Goal: Transaction & Acquisition: Purchase product/service

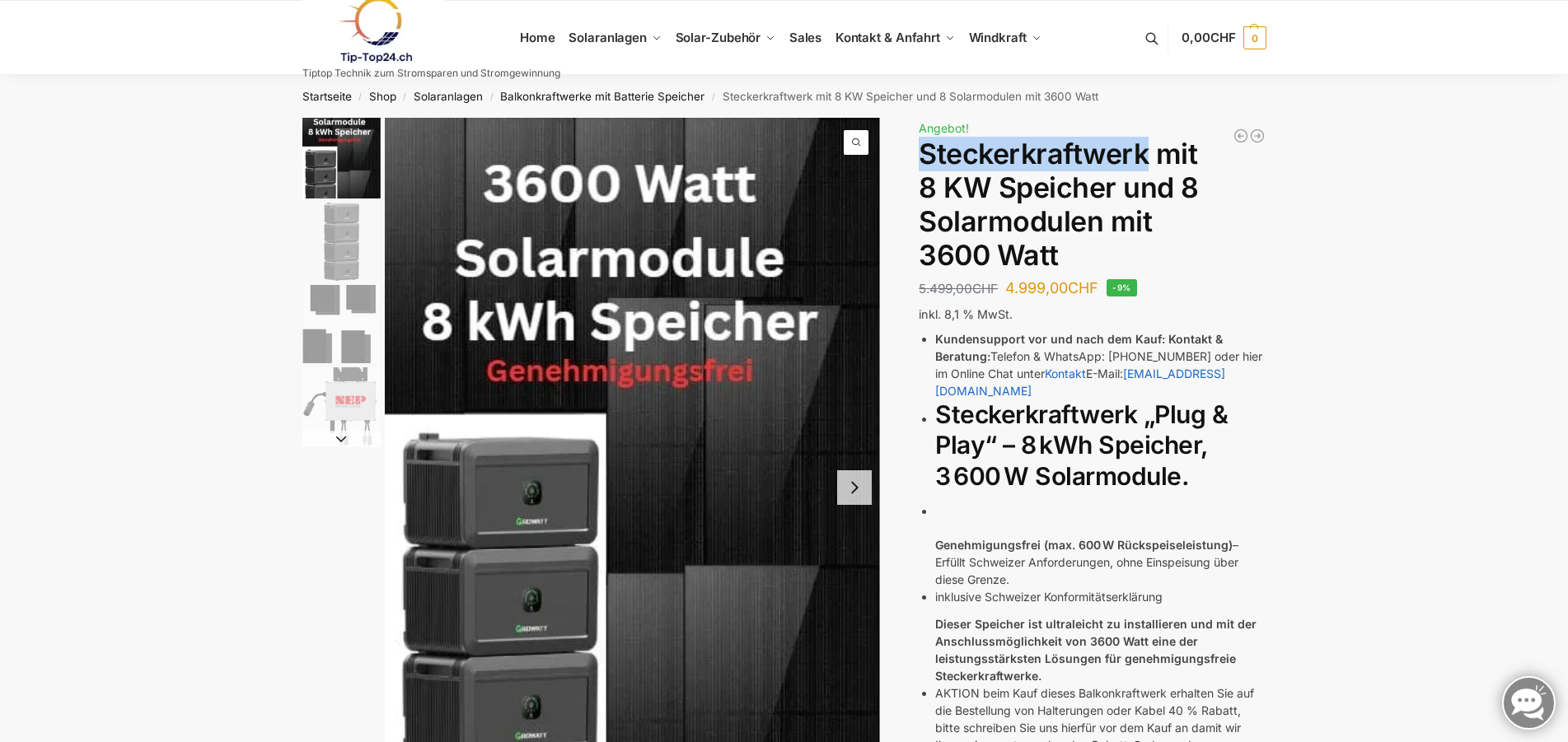
drag, startPoint x: 921, startPoint y: 152, endPoint x: 1144, endPoint y: 154, distance: 223.0
click at [1144, 154] on h1 "Steckerkraftwerk mit 8 KW Speicher und 8 Solarmodulen mit 3600 Watt" at bounding box center [1092, 205] width 347 height 134
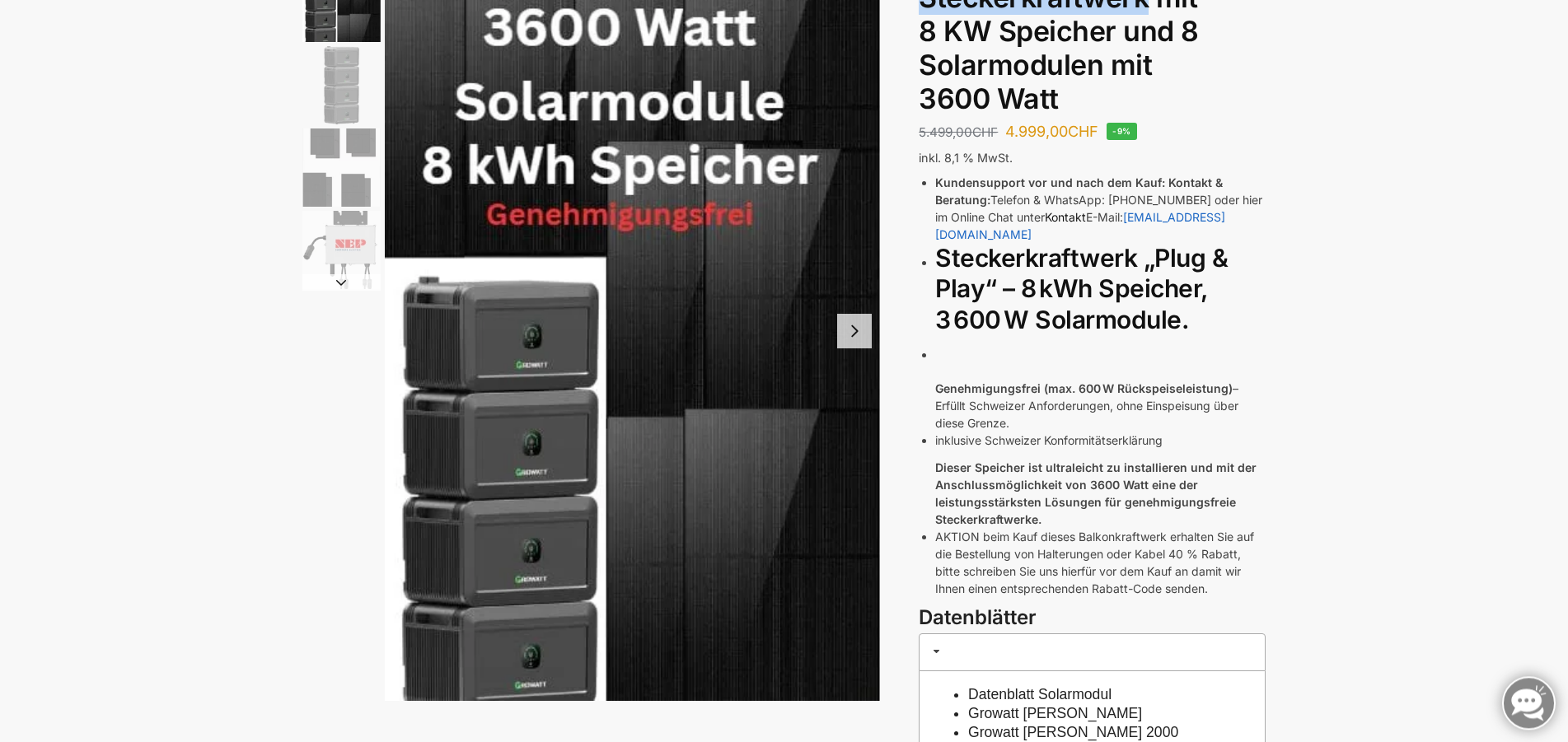
scroll to position [168, 0]
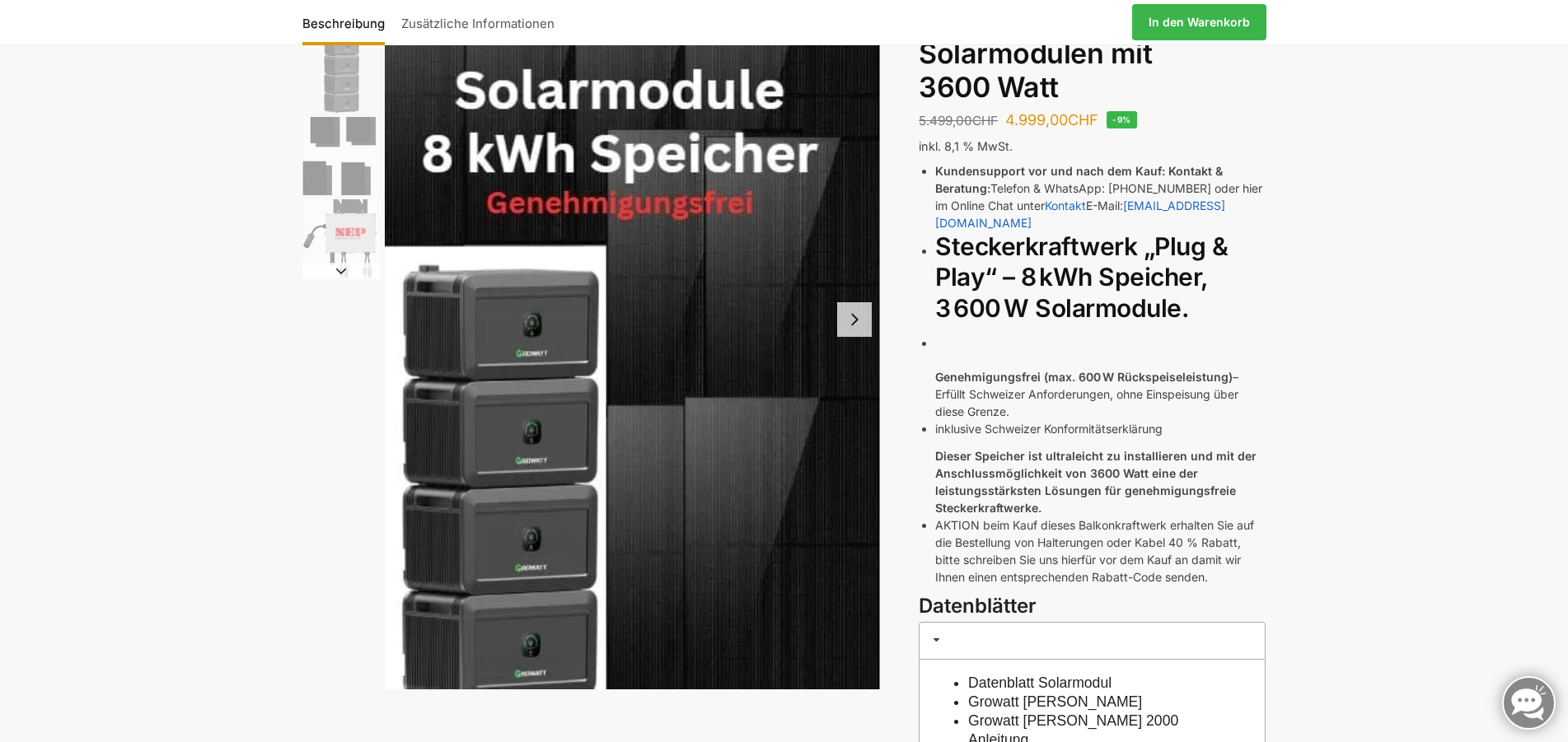
click at [857, 313] on button "Next slide" at bounding box center [854, 319] width 35 height 35
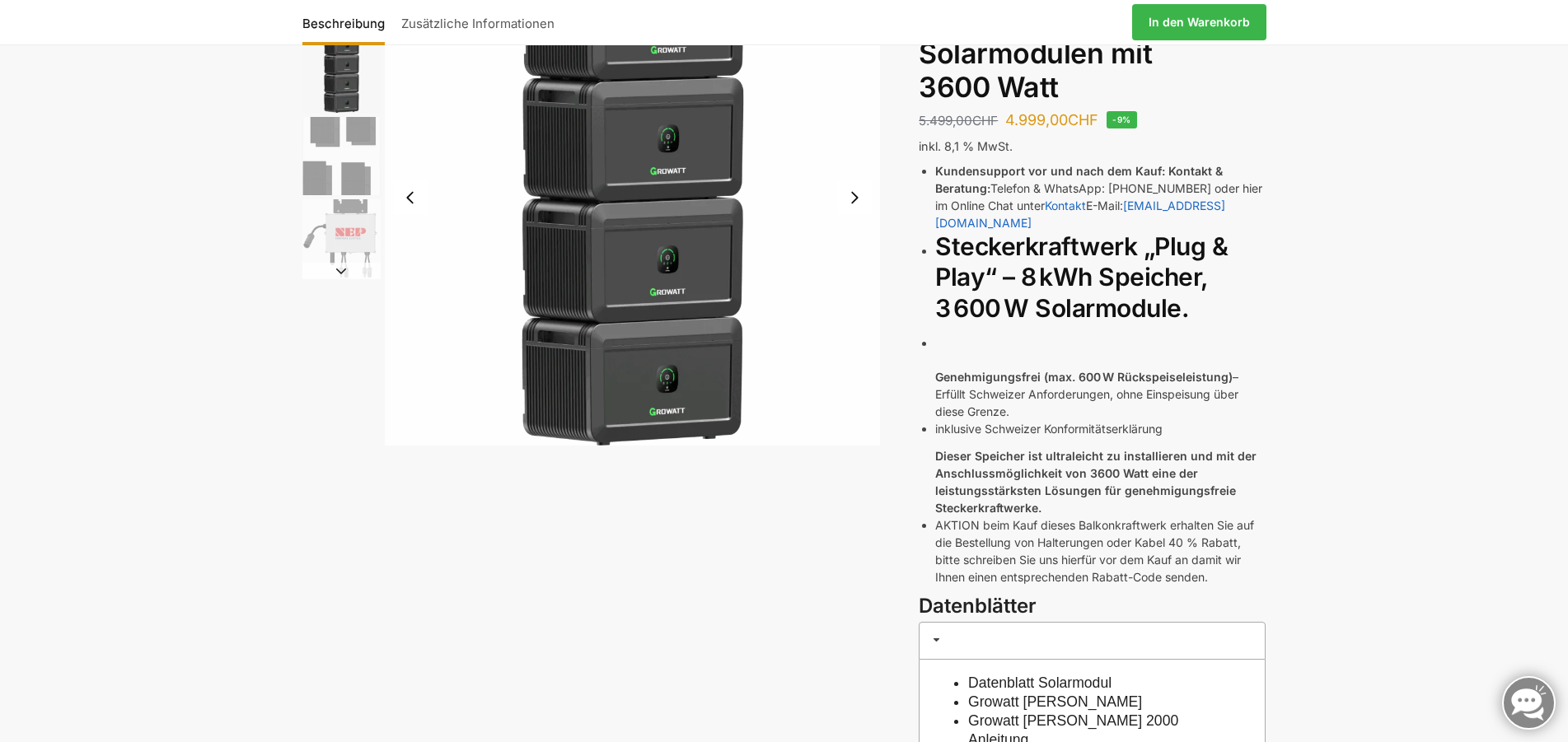
click at [851, 201] on button "Next slide" at bounding box center [854, 198] width 35 height 35
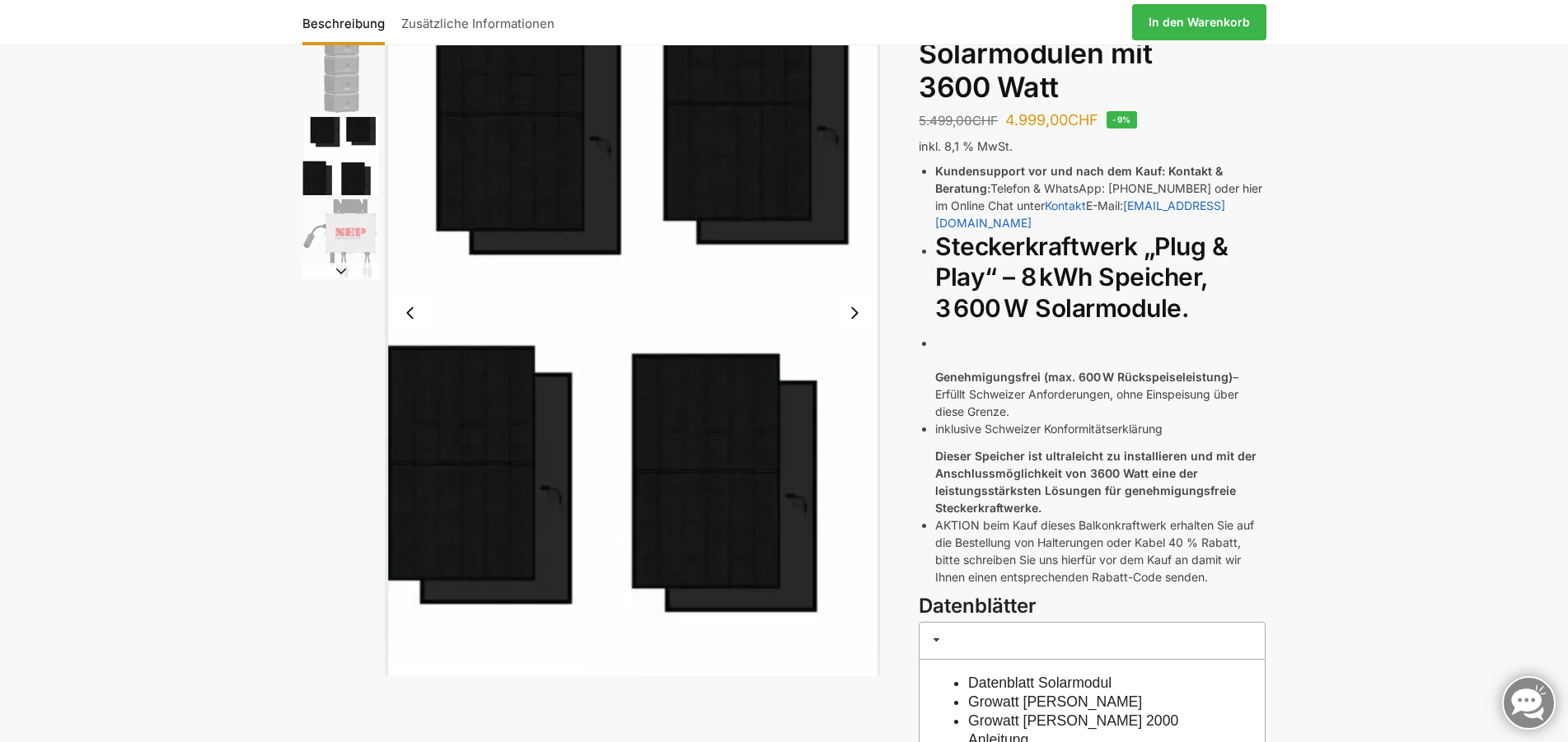
click at [857, 312] on button "Next slide" at bounding box center [854, 312] width 35 height 35
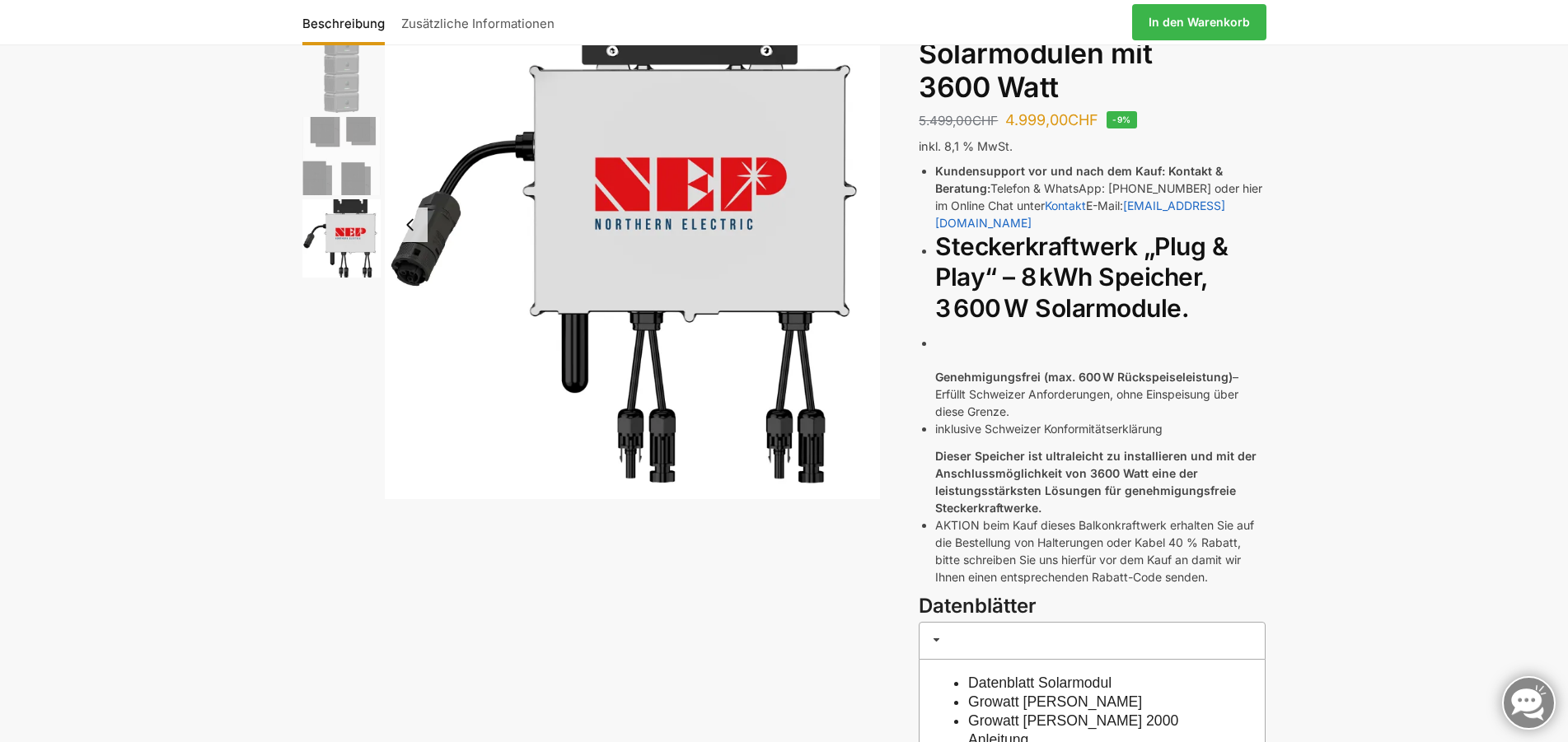
click at [857, 312] on img "4 / 4" at bounding box center [632, 224] width 496 height 549
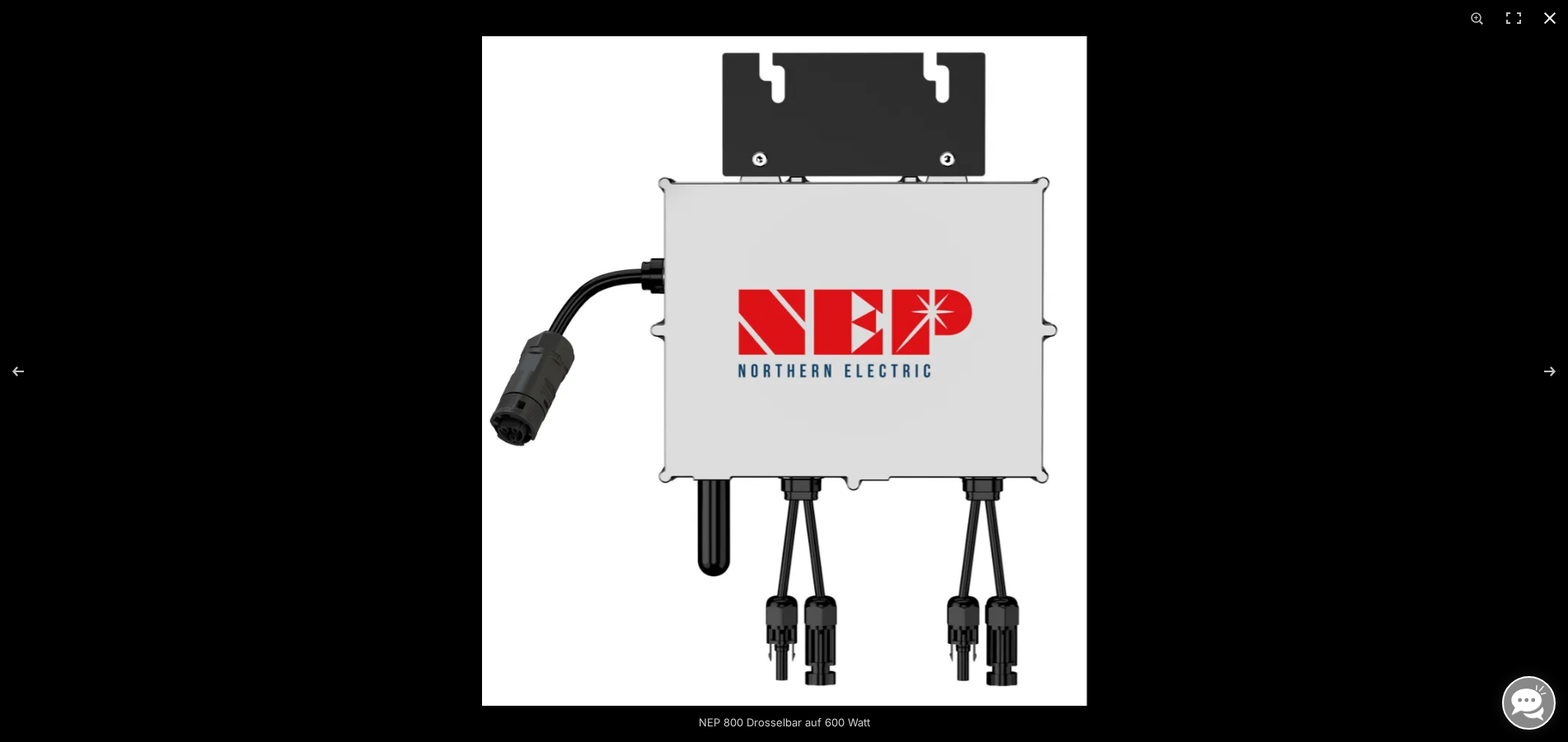
click at [1296, 394] on div at bounding box center [1266, 408] width 1568 height 742
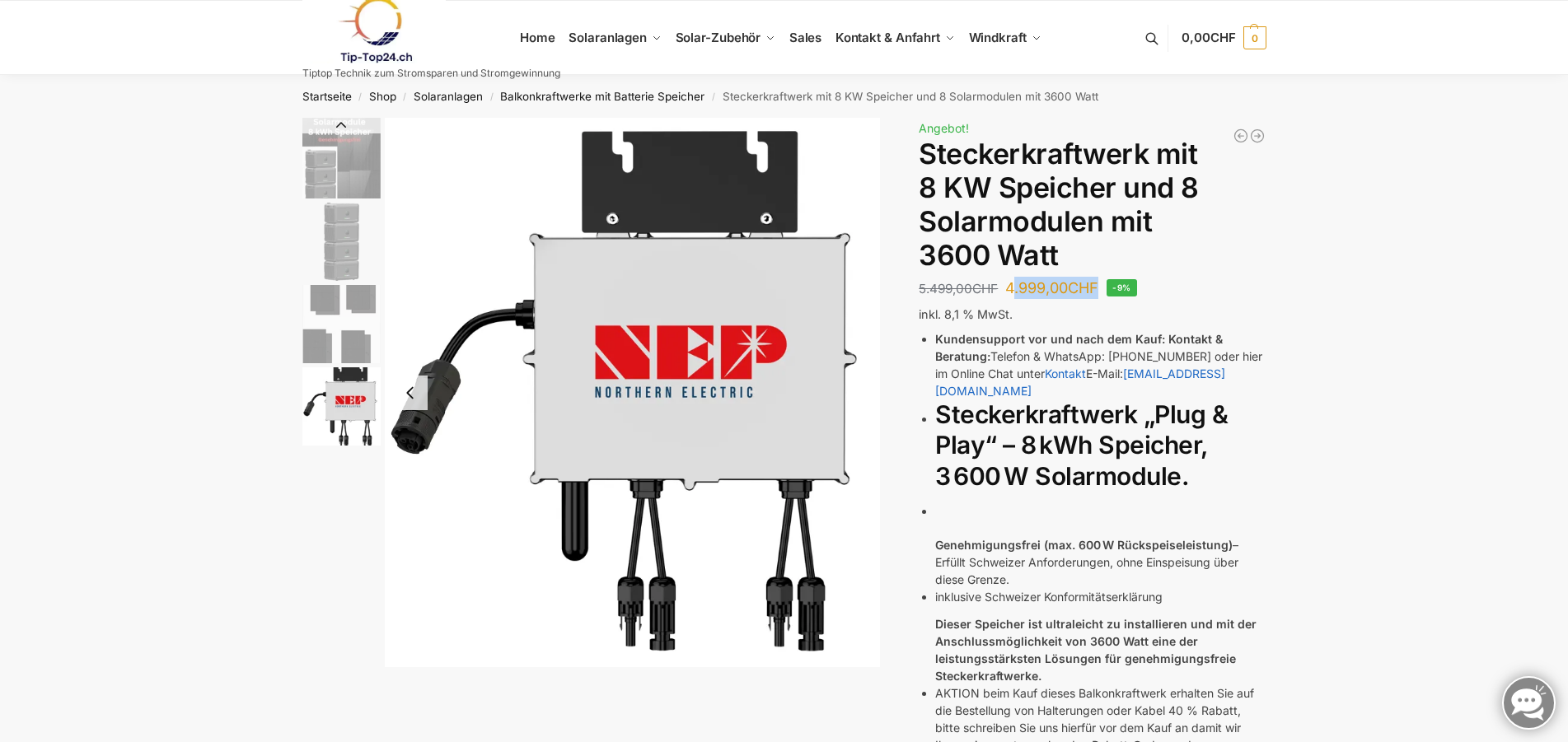
drag, startPoint x: 1014, startPoint y: 280, endPoint x: 1104, endPoint y: 290, distance: 90.6
click at [1099, 290] on bdi "4.999,00 CHF" at bounding box center [1052, 288] width 93 height 17
click at [1099, 290] on span "CHF" at bounding box center [1083, 288] width 31 height 17
drag, startPoint x: 1105, startPoint y: 282, endPoint x: 1011, endPoint y: 289, distance: 94.3
click at [1010, 288] on bdi "4.999,00 CHF" at bounding box center [1052, 288] width 93 height 17
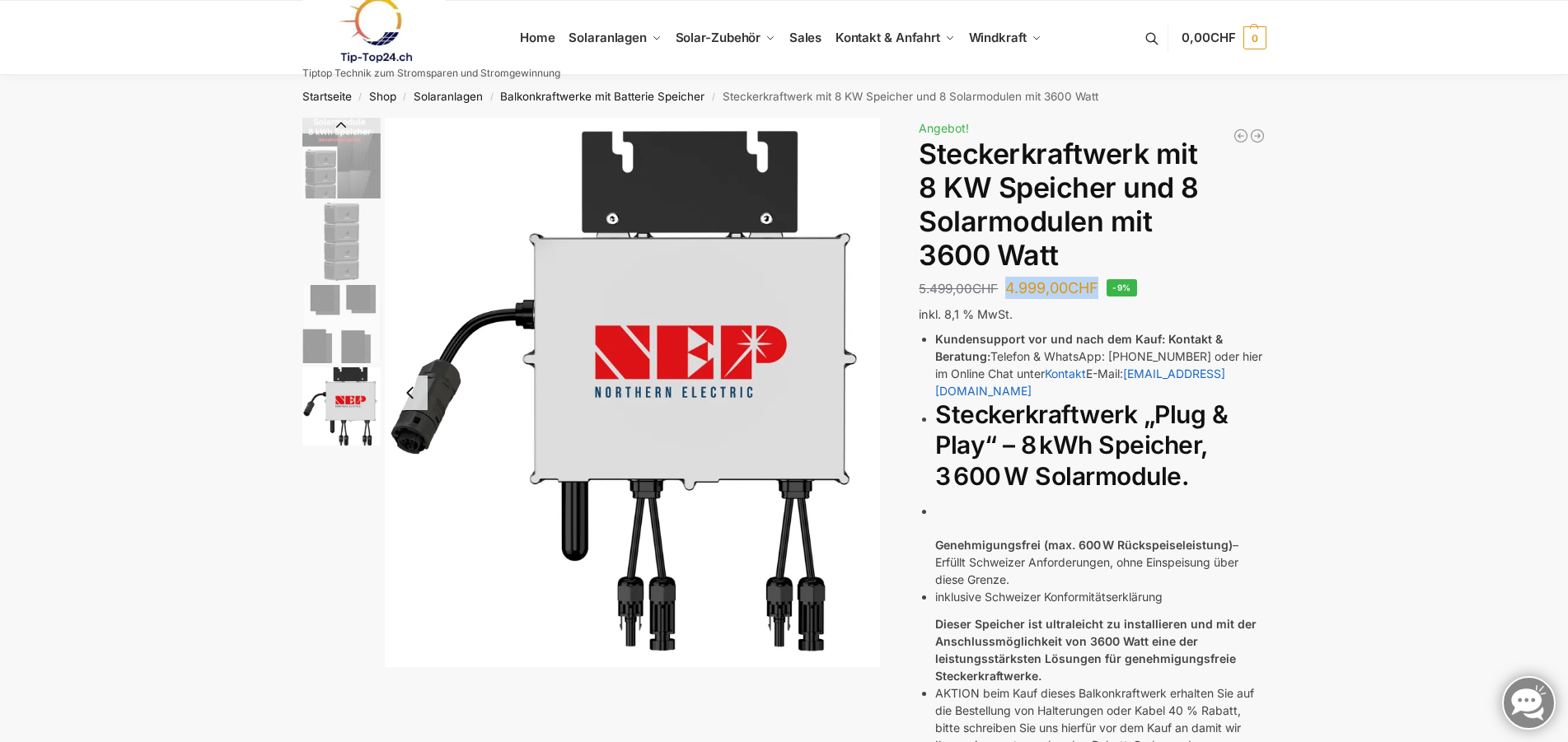
click at [355, 317] on img "3 / 4" at bounding box center [341, 324] width 78 height 78
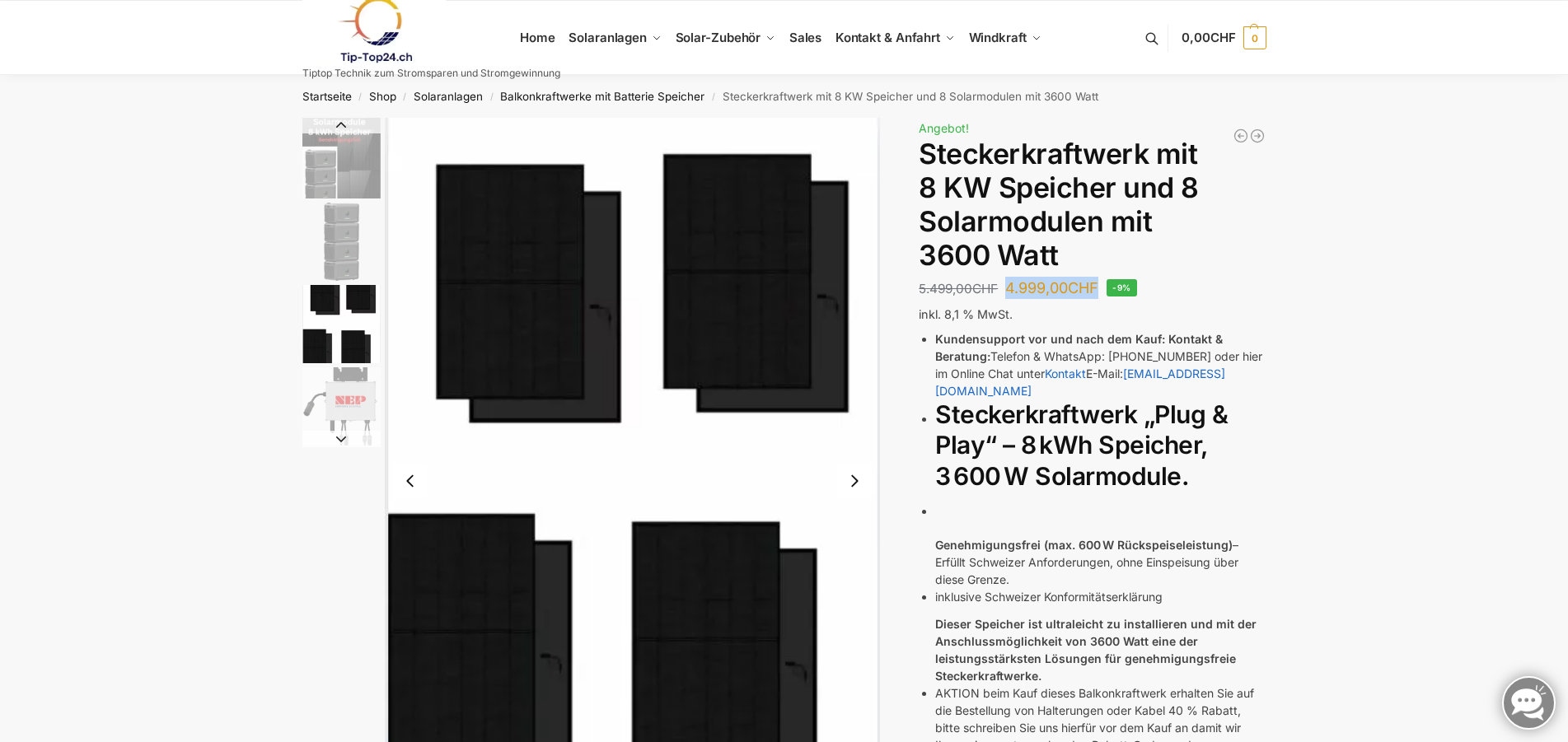
click at [706, 358] on img "3 / 4" at bounding box center [632, 481] width 496 height 727
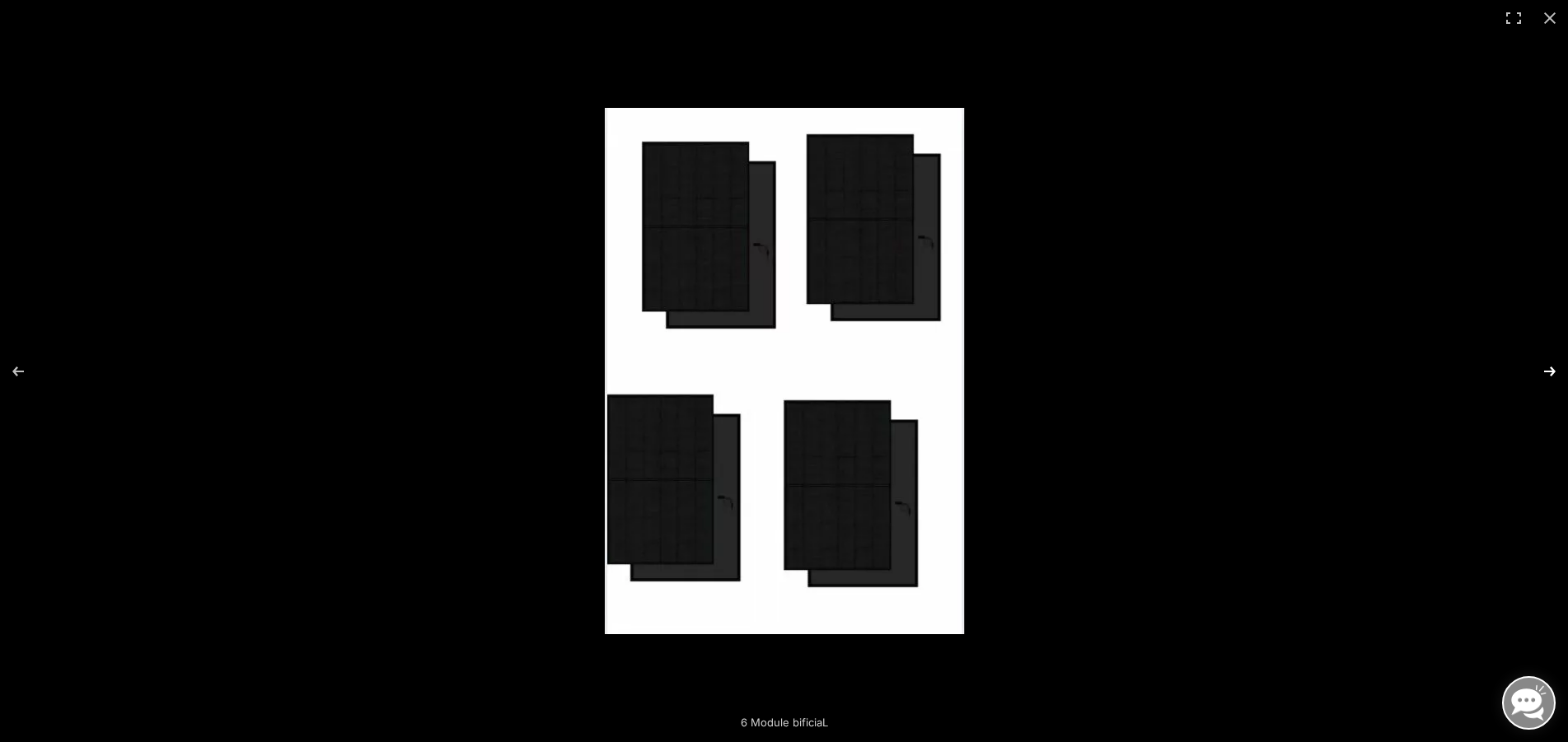
click at [1558, 363] on button "Next (arrow right)" at bounding box center [1539, 371] width 58 height 82
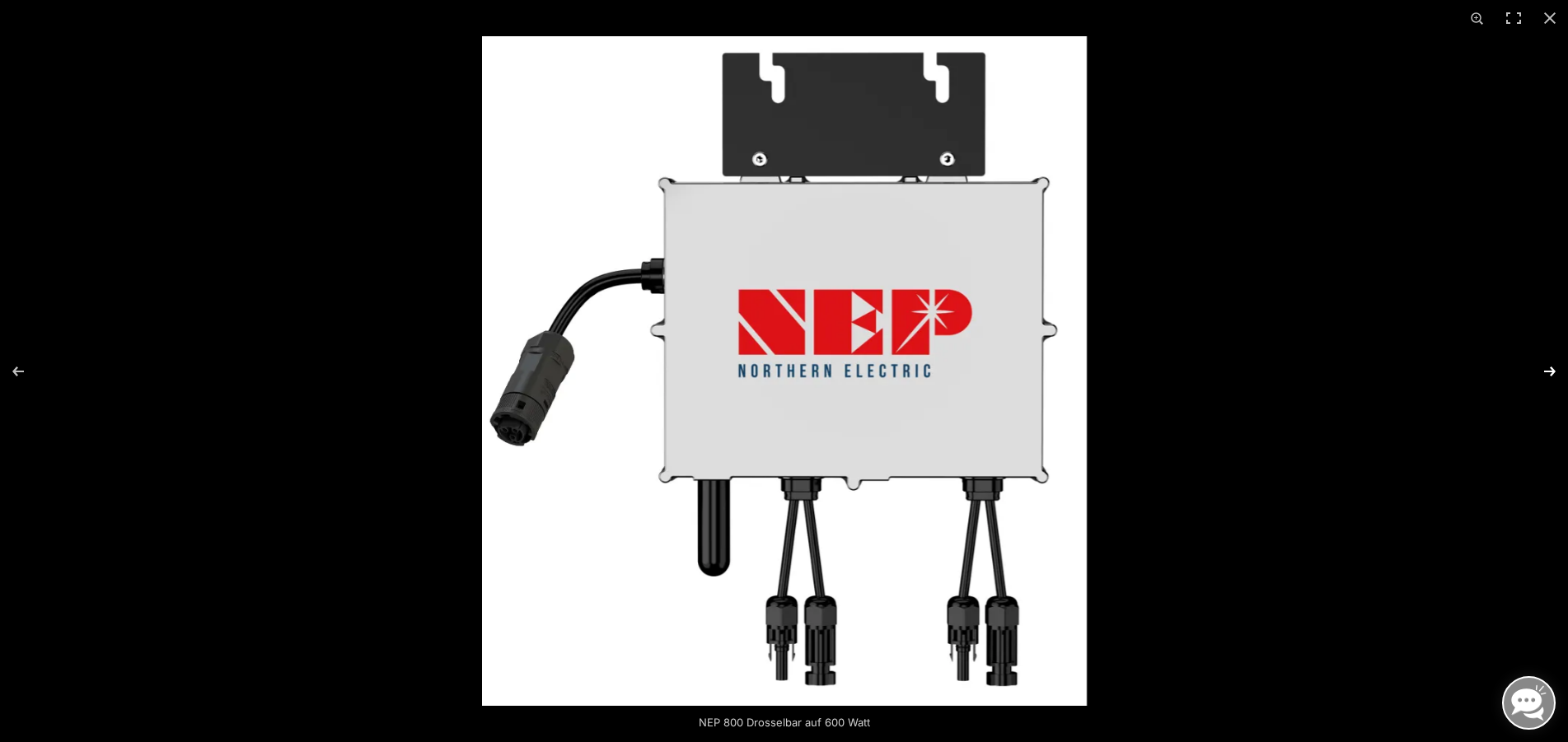
click at [1548, 368] on button "Next (arrow right)" at bounding box center [1539, 371] width 58 height 82
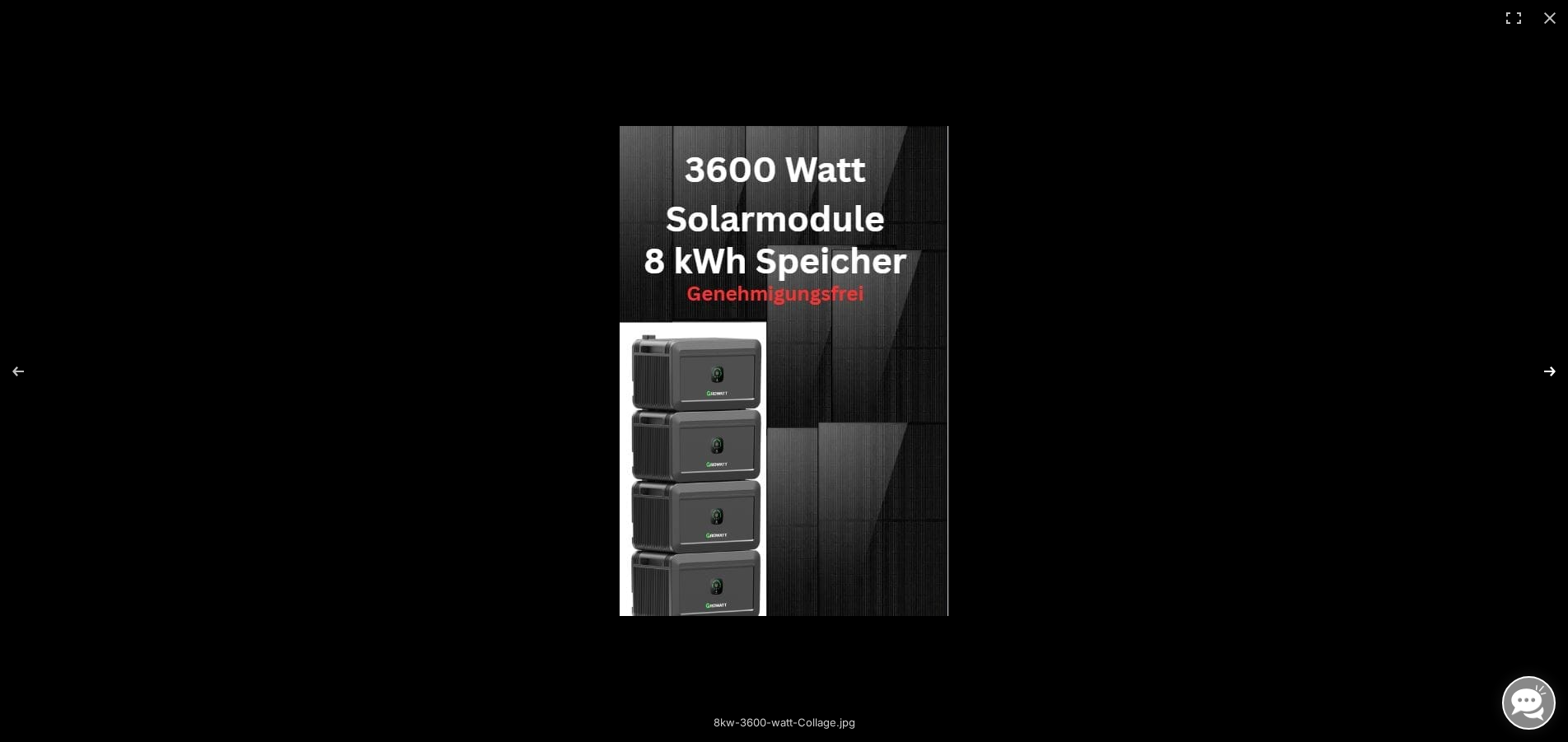
click at [1548, 368] on button "Next (arrow right)" at bounding box center [1539, 371] width 58 height 82
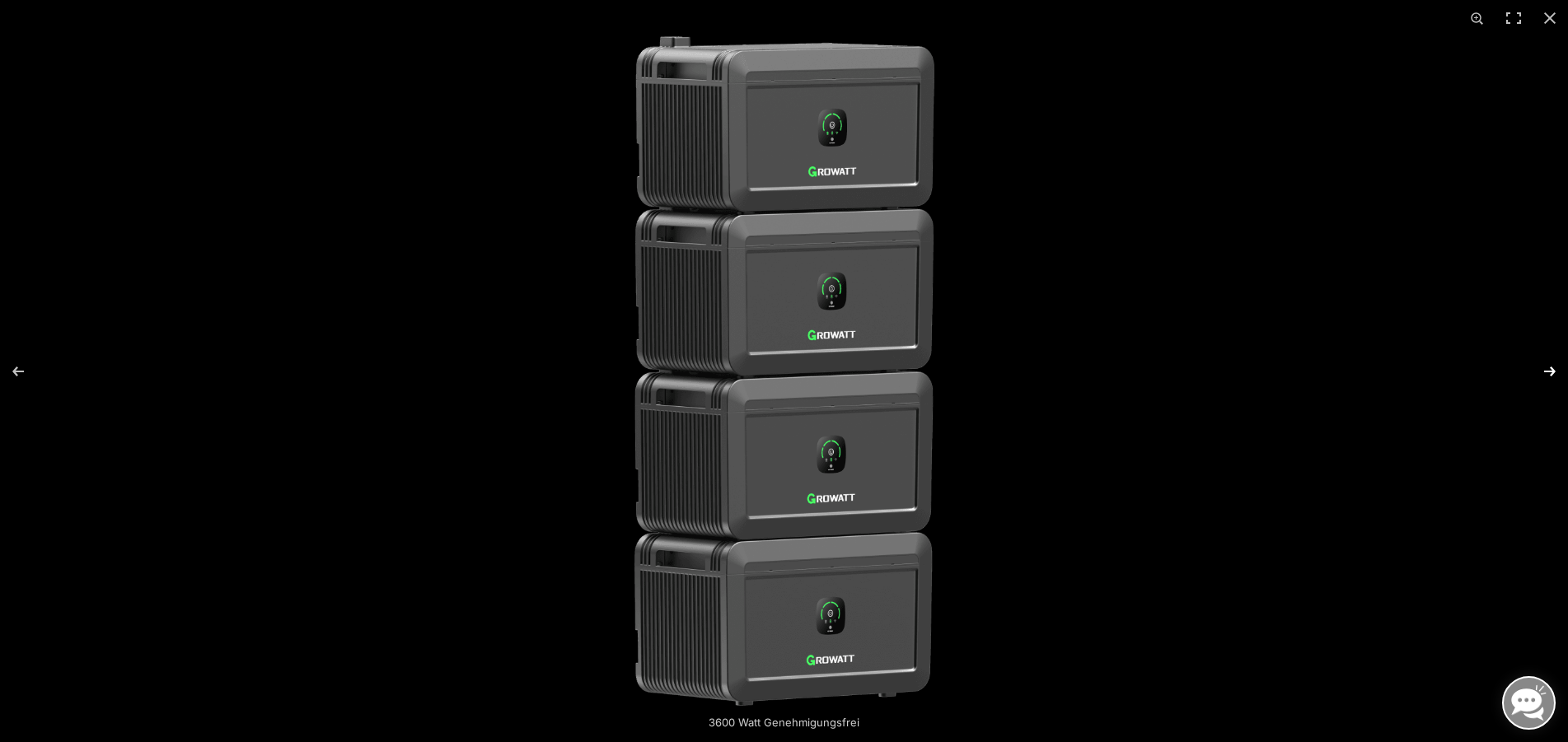
click at [1548, 368] on button "Next (arrow right)" at bounding box center [1539, 371] width 58 height 82
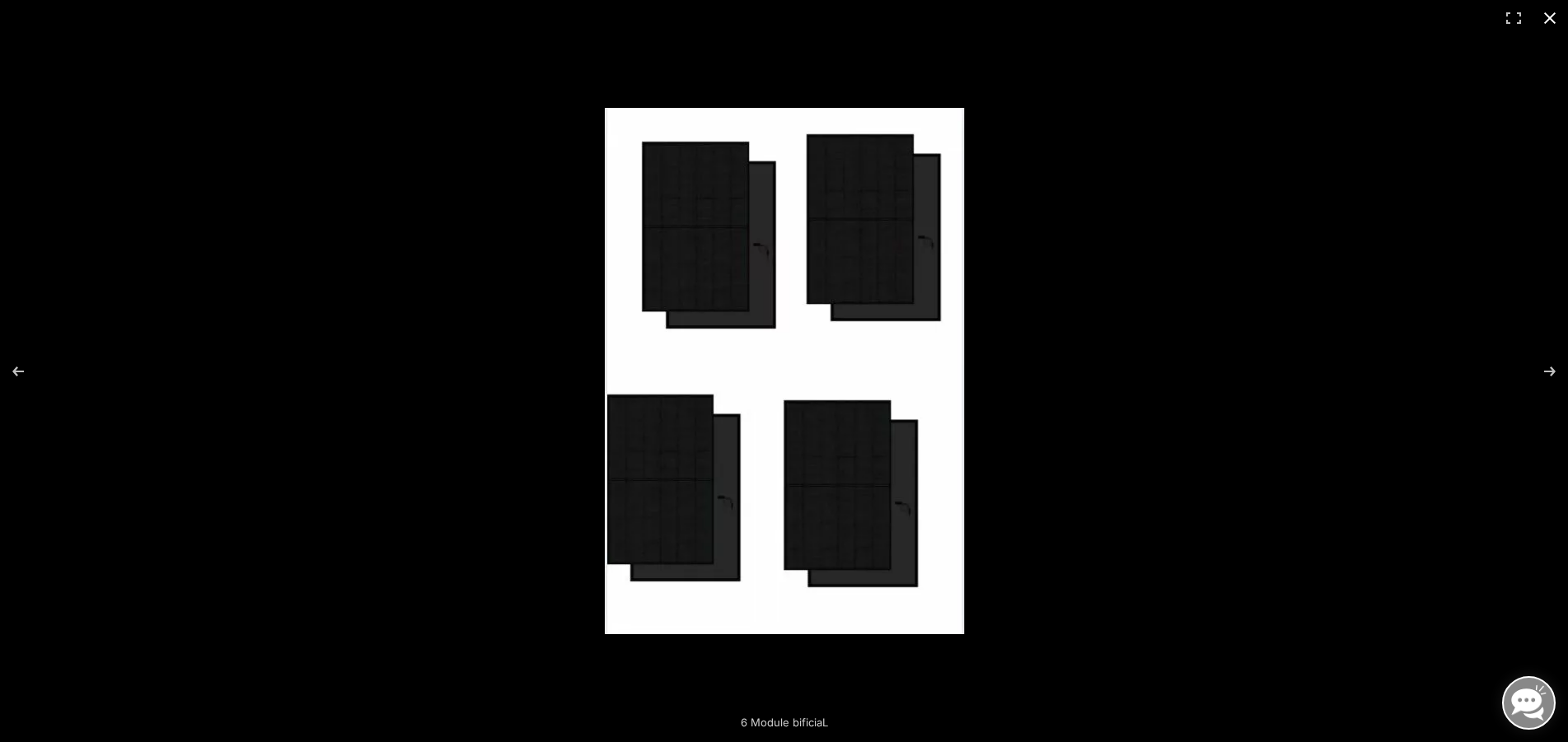
click at [1470, 340] on div at bounding box center [1221, 399] width 1233 height 583
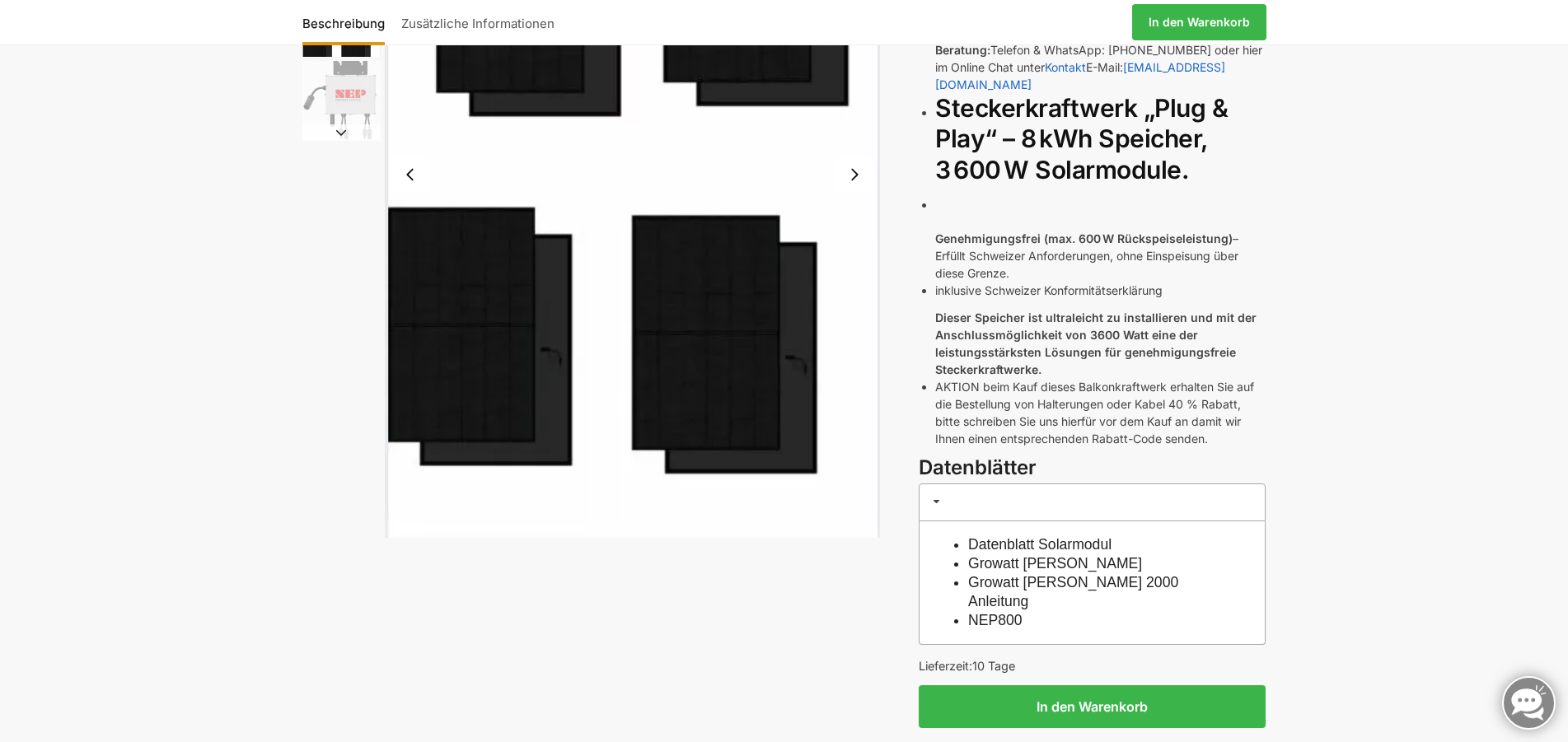
scroll to position [672, 0]
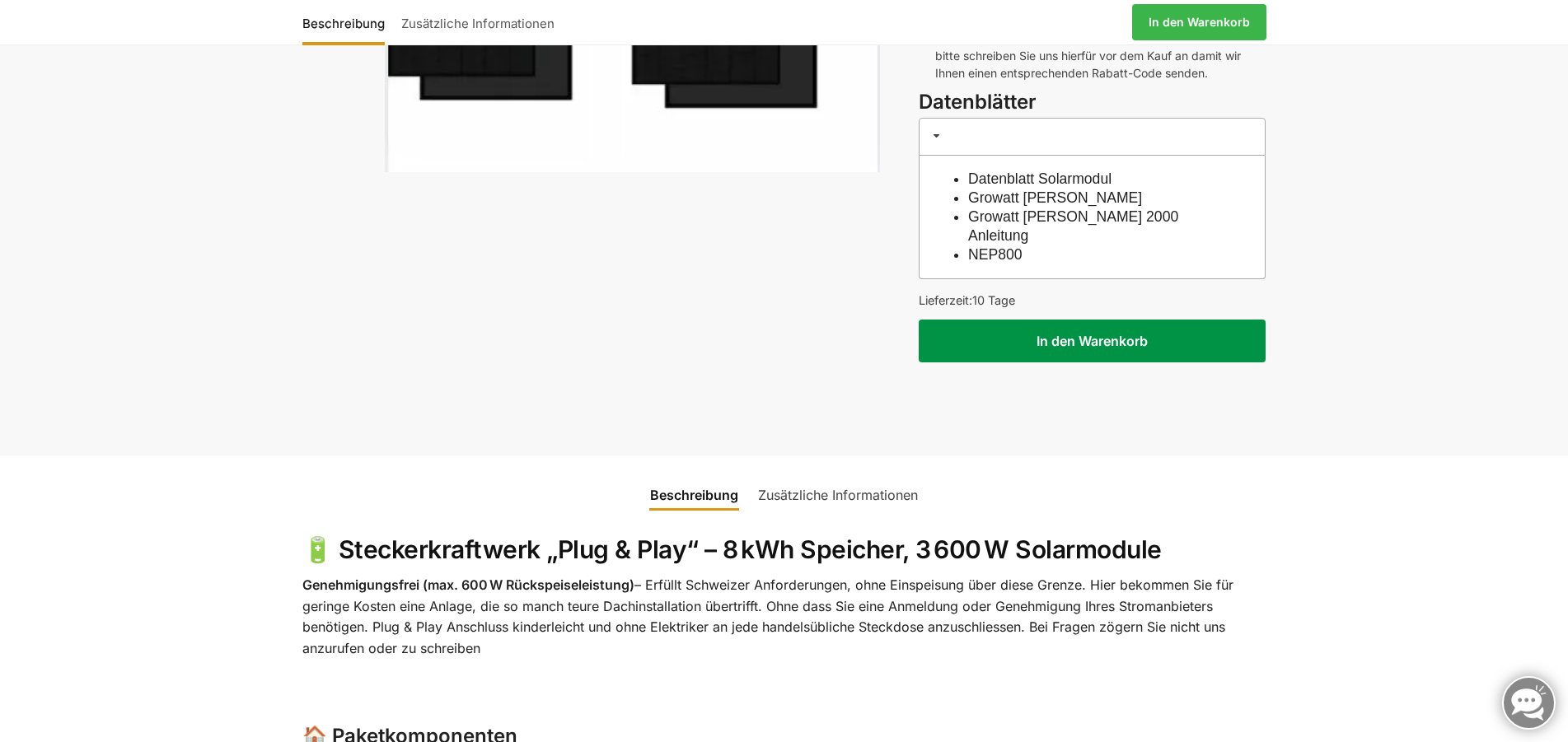
click at [1093, 320] on button "In den Warenkorb" at bounding box center [1092, 341] width 347 height 42
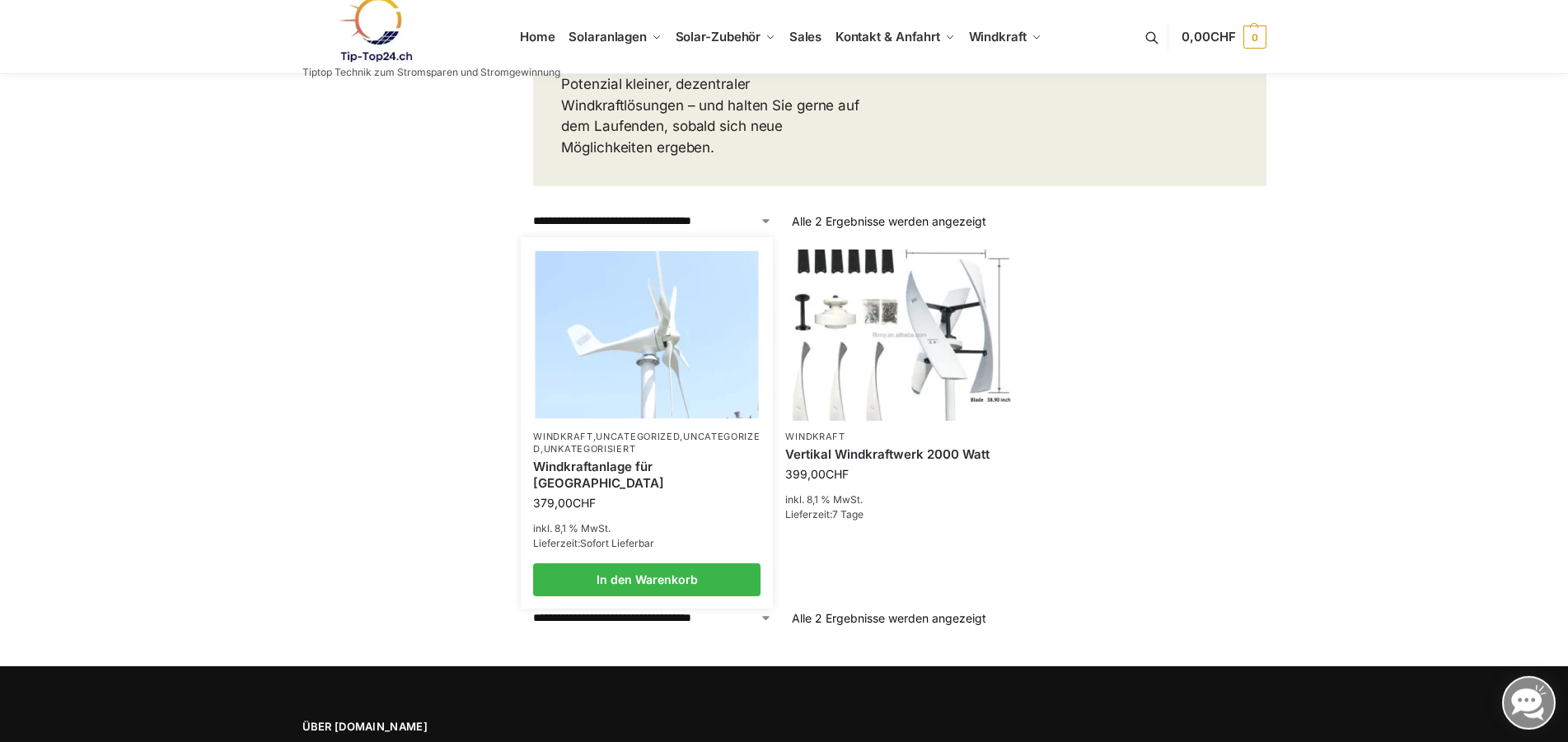
scroll to position [672, 0]
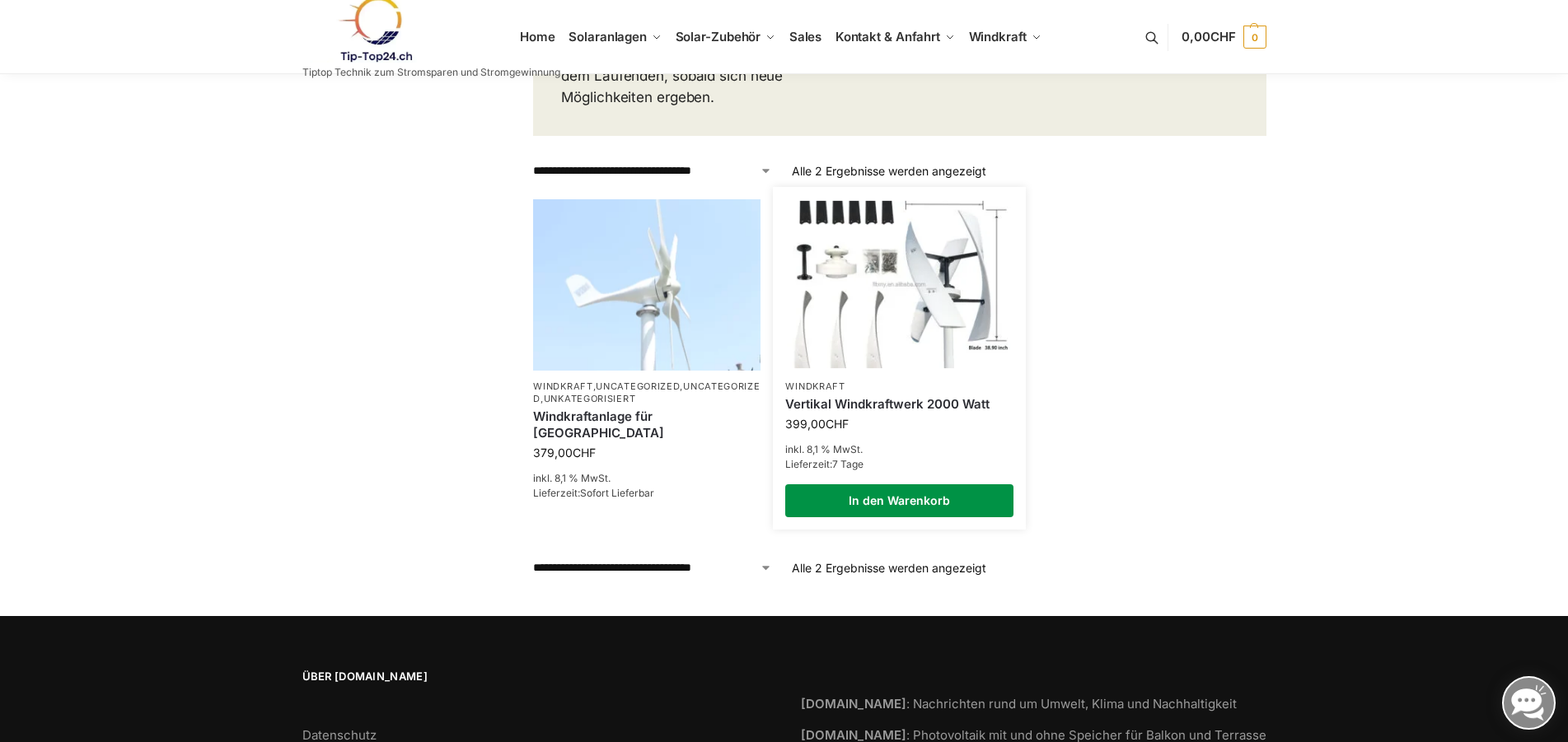
click at [885, 485] on link "In den Warenkorb" at bounding box center [899, 501] width 228 height 33
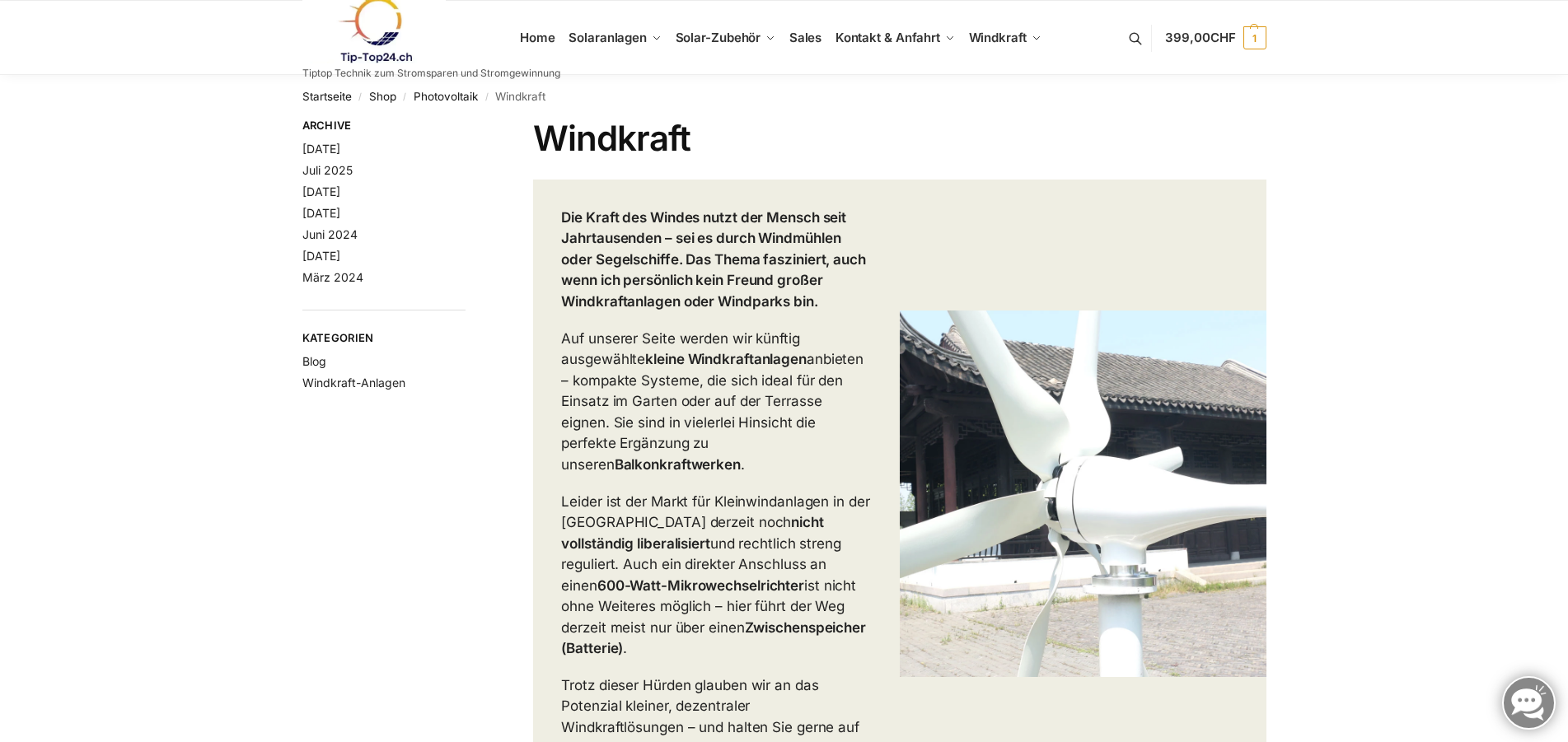
scroll to position [672, 0]
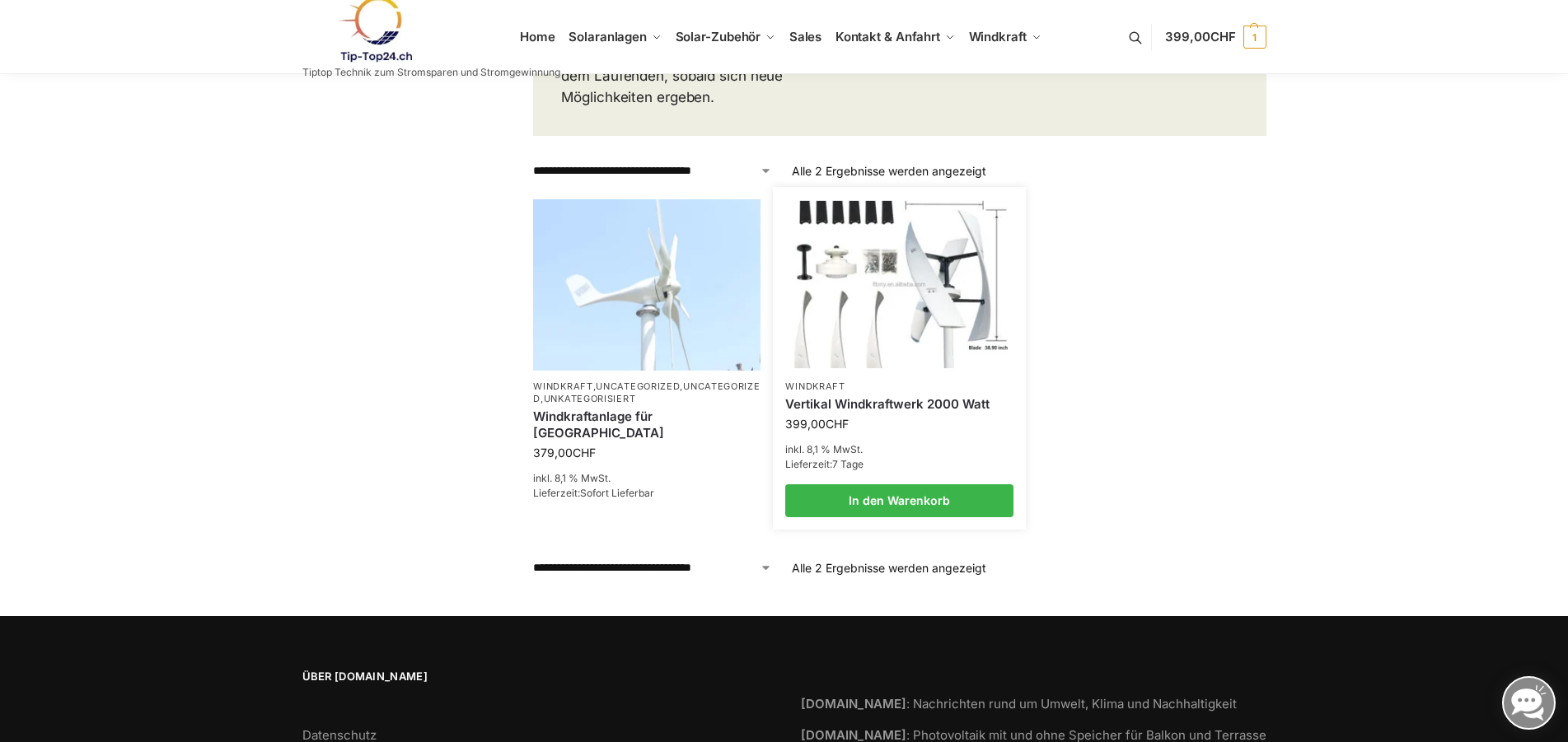
click at [880, 277] on img at bounding box center [899, 284] width 223 height 167
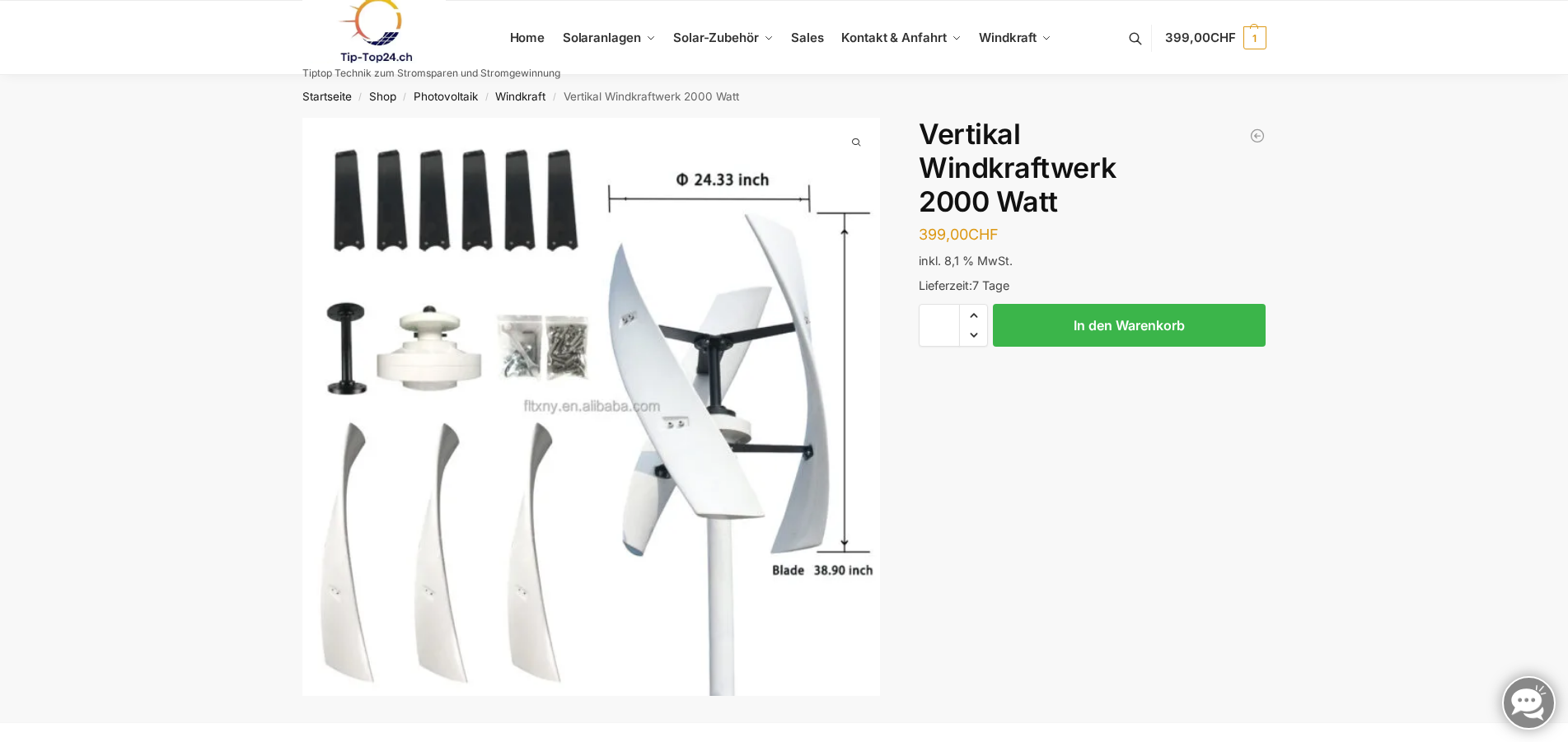
click at [698, 399] on img "1 / 1" at bounding box center [591, 407] width 578 height 578
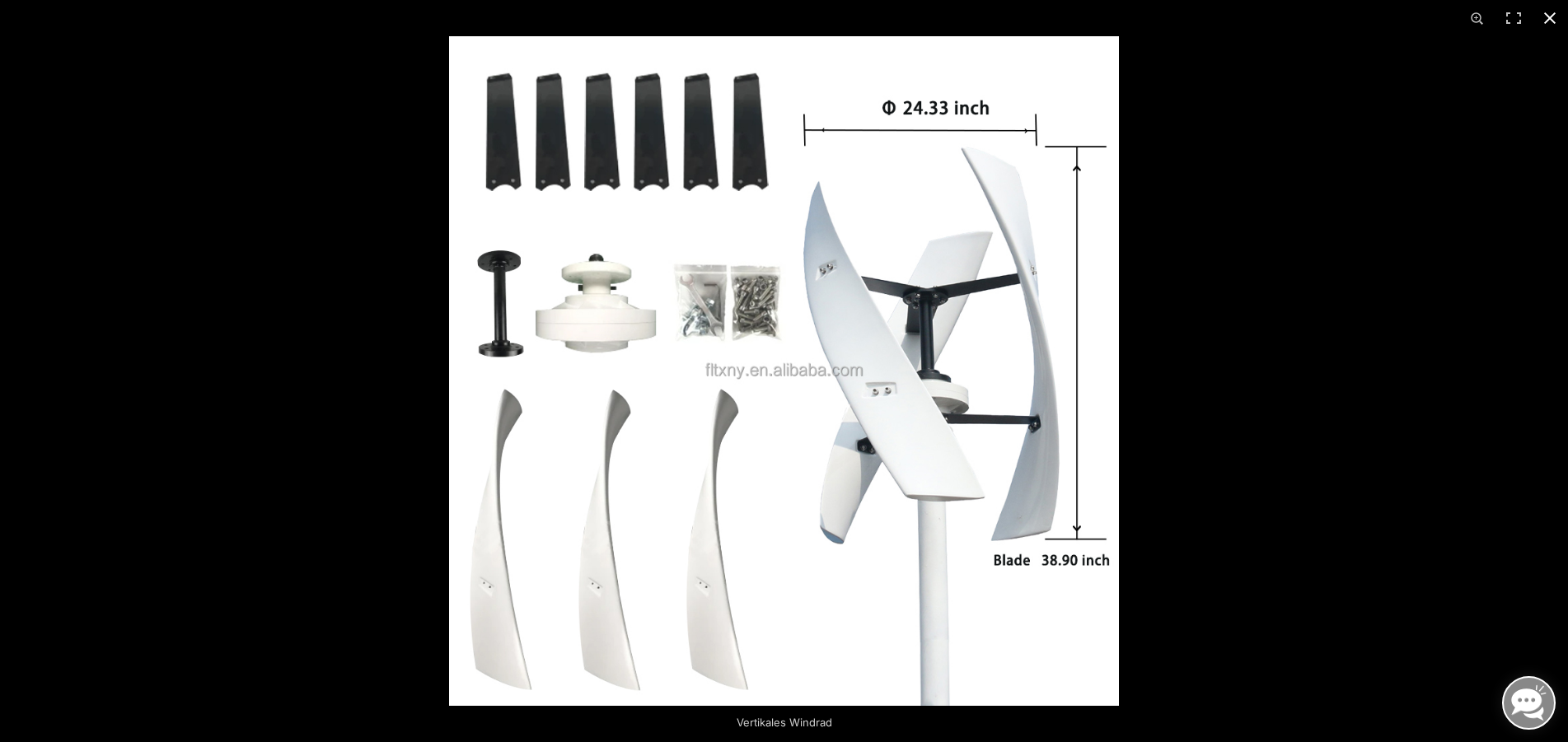
click at [1547, 13] on button "Close (Esc)" at bounding box center [1549, 18] width 37 height 37
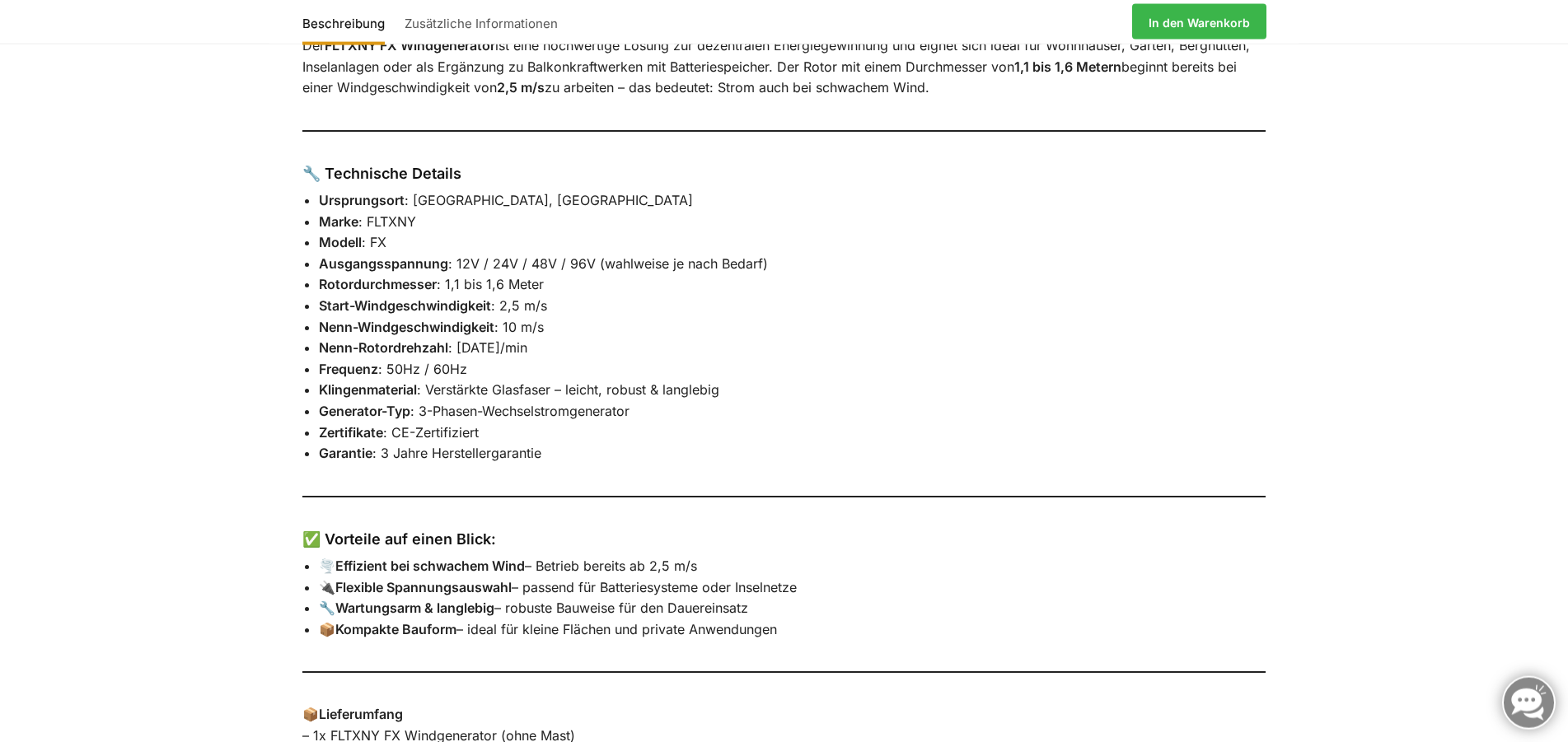
scroll to position [840, 0]
click at [980, 245] on li "Modell : FX" at bounding box center [793, 242] width 947 height 21
click at [514, 284] on li "Rotordurchmesser : 1,1 bis 1,6 Meter" at bounding box center [793, 284] width 947 height 21
click at [496, 284] on li "Rotordurchmesser : 1,1 bis 1,6 Meter" at bounding box center [793, 284] width 947 height 21
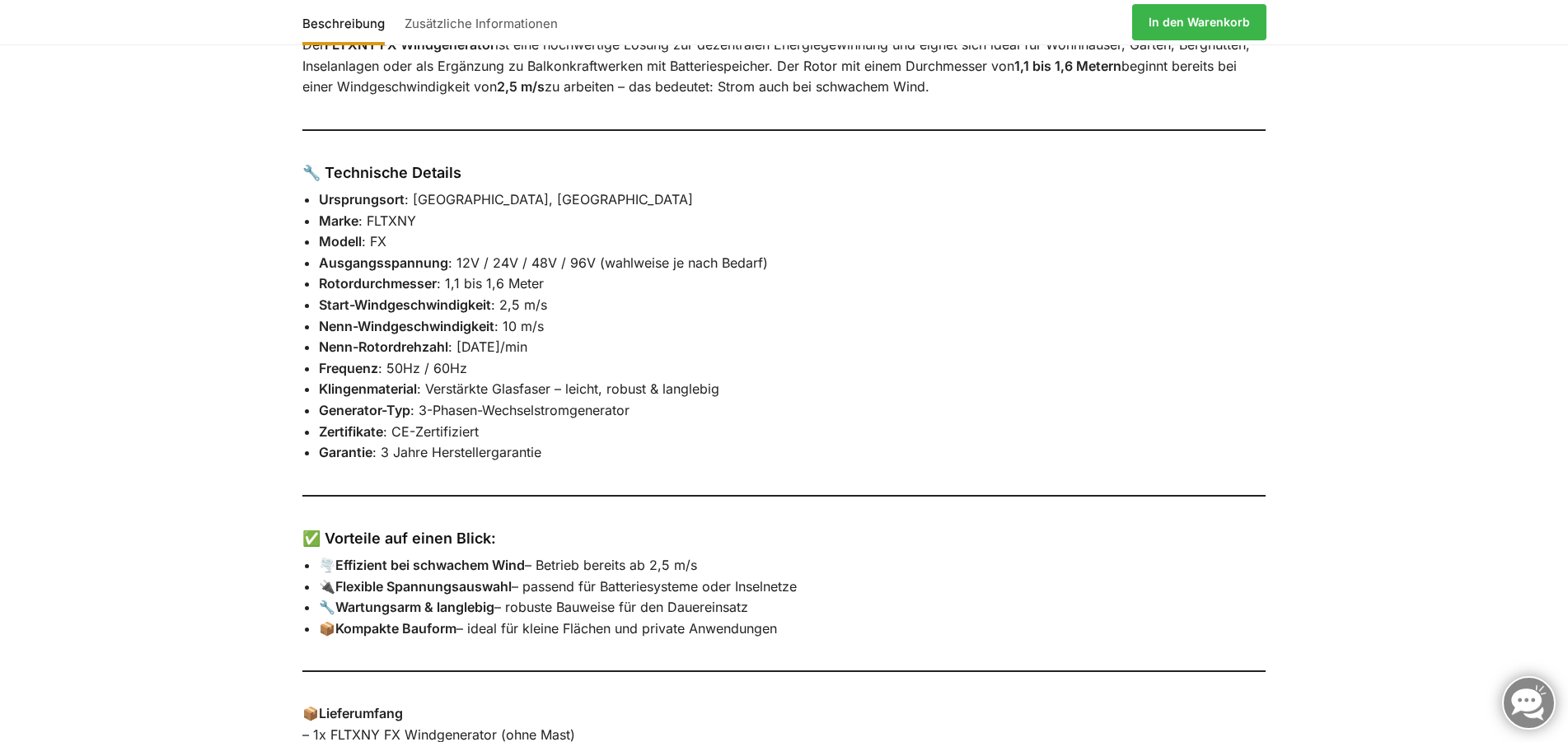
click at [410, 278] on strong "Rotordurchmesser" at bounding box center [378, 283] width 118 height 16
click at [406, 305] on strong "Start-Windgeschwindigkeit" at bounding box center [405, 304] width 172 height 16
click at [407, 305] on strong "Start-Windgeschwindigkeit" at bounding box center [405, 304] width 172 height 16
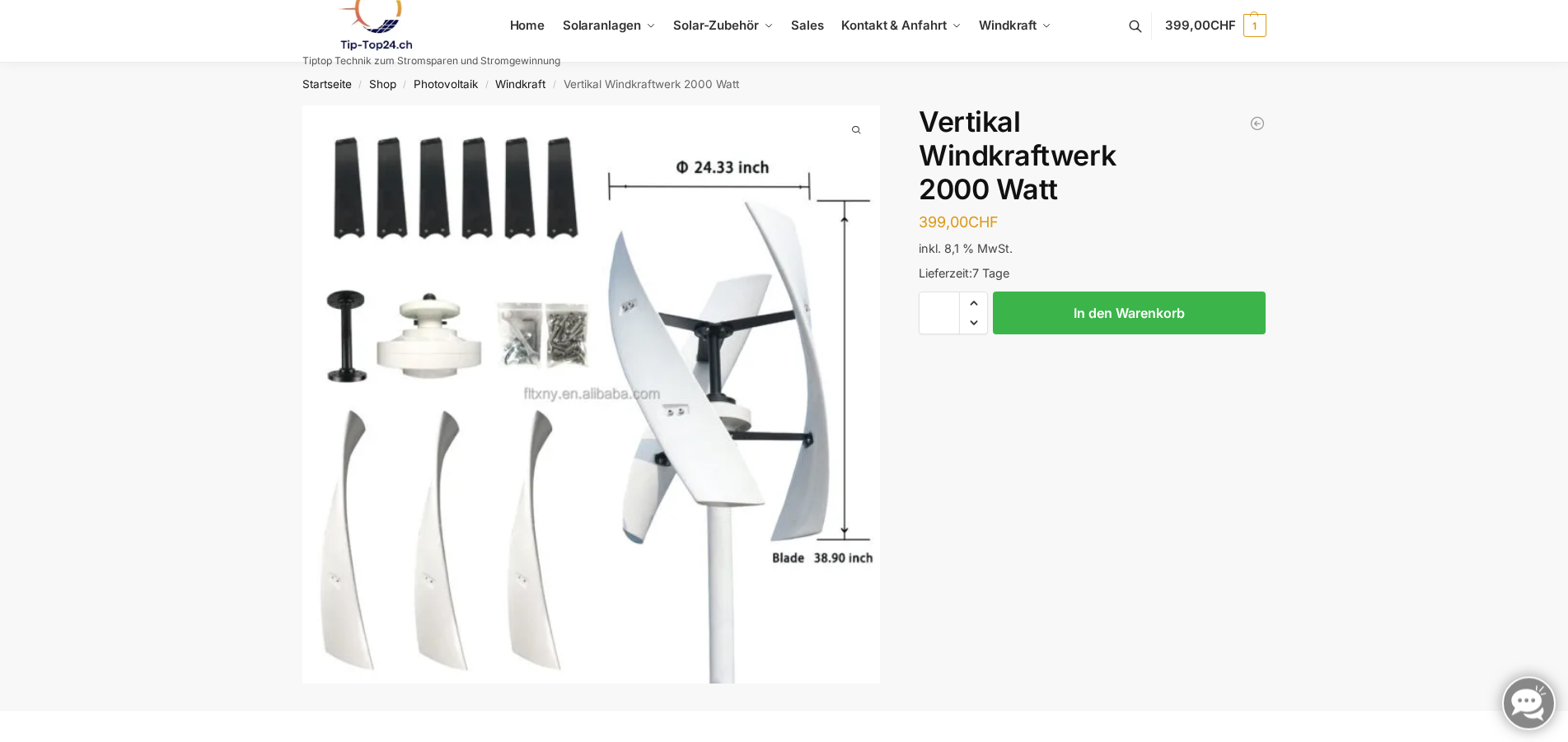
scroll to position [0, 0]
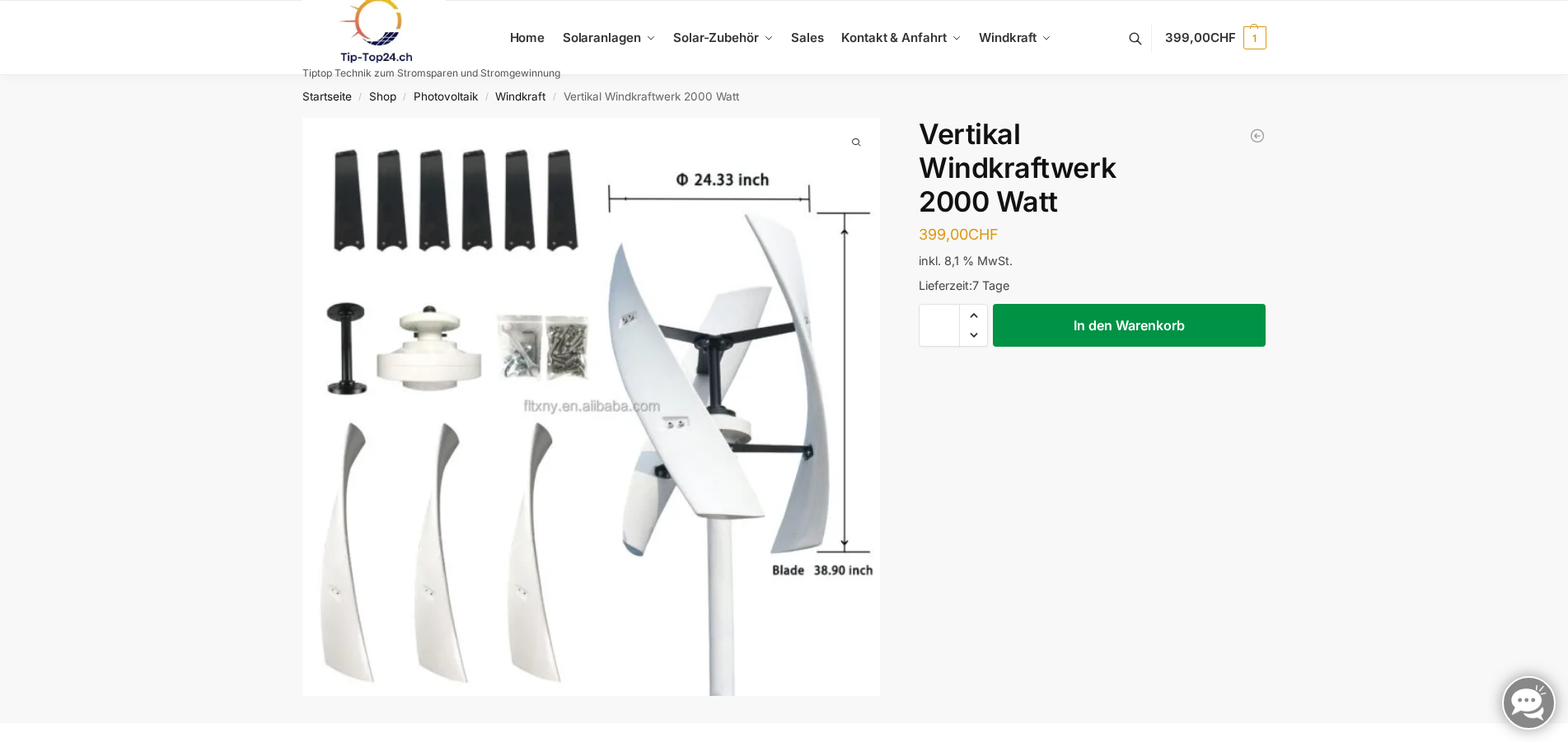
click at [1101, 324] on button "In den Warenkorb" at bounding box center [1128, 325] width 273 height 42
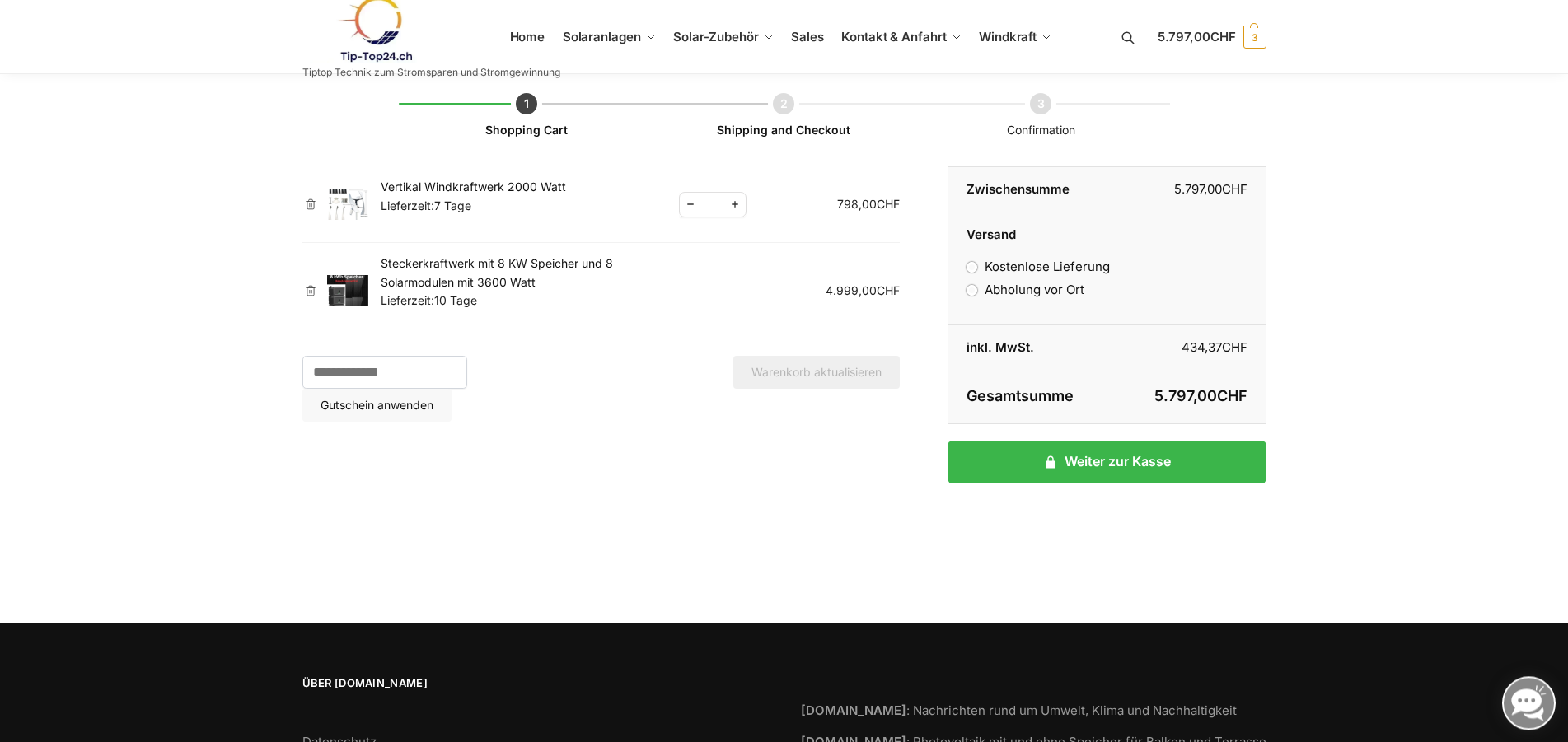
scroll to position [84, 0]
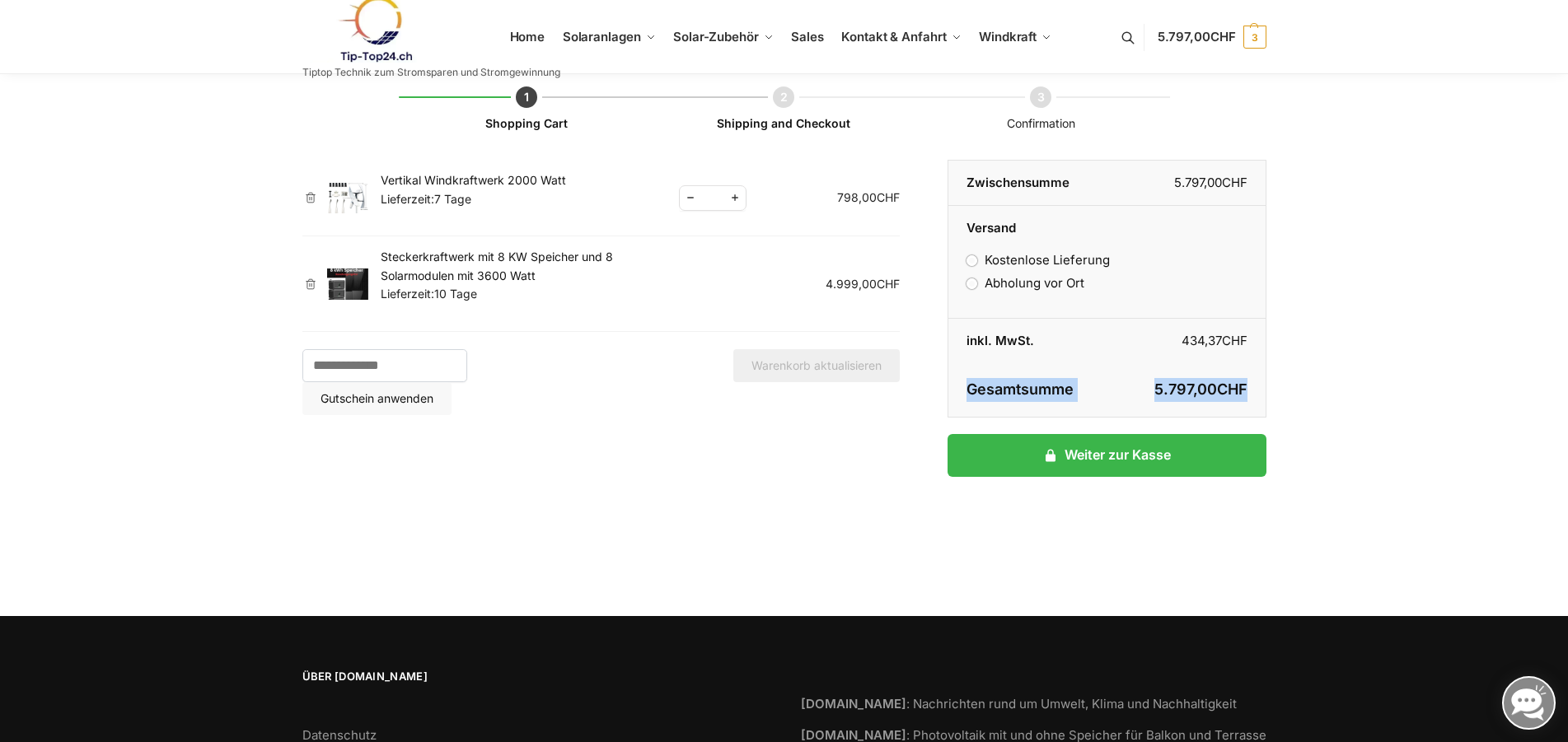
drag, startPoint x: 1247, startPoint y: 391, endPoint x: 1003, endPoint y: 393, distance: 244.0
click at [966, 382] on tr "Gesamtsumme 5.797,00 CHF (inkl. 434,37 CHF Umsatzsteuer)" at bounding box center [1106, 391] width 317 height 54
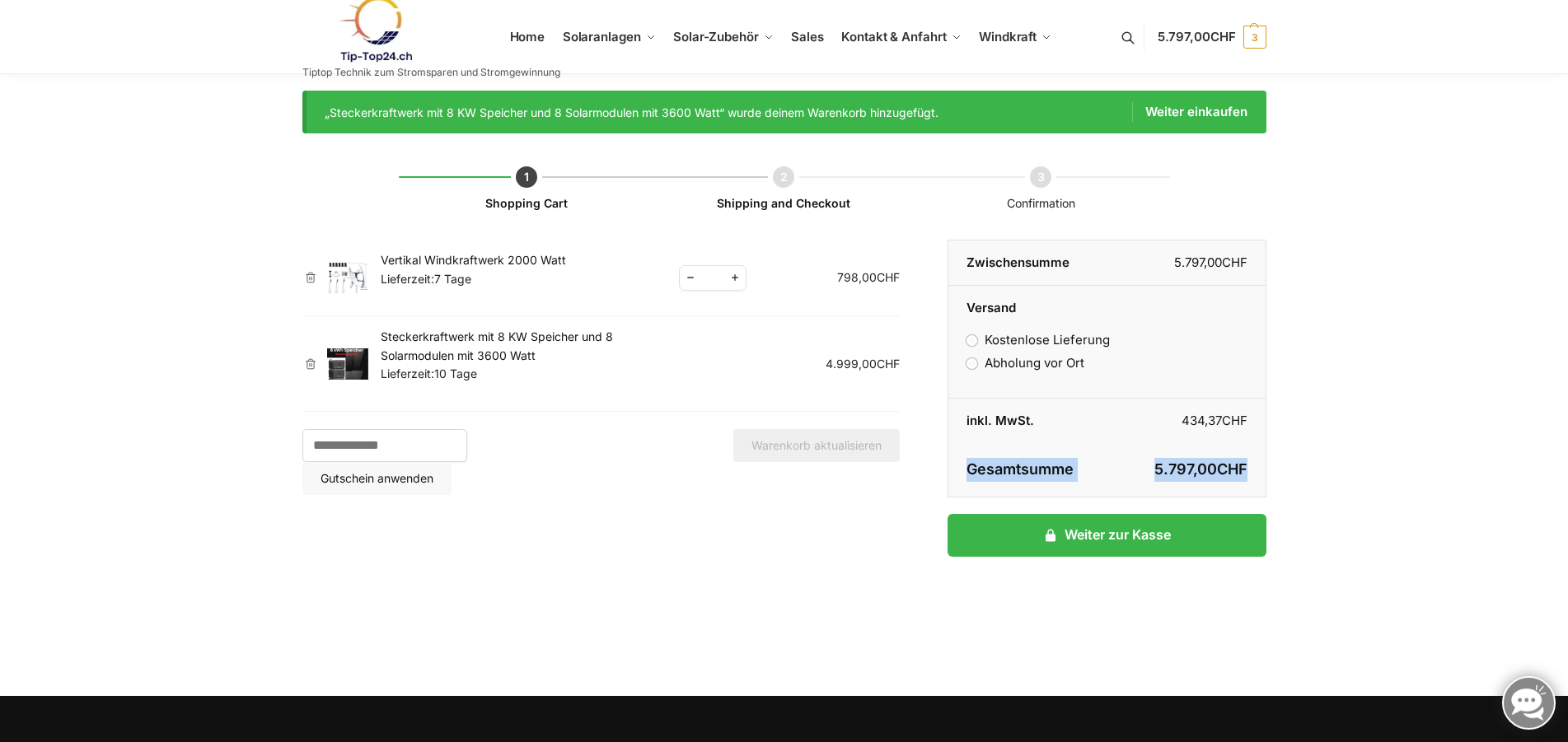
scroll to position [0, 0]
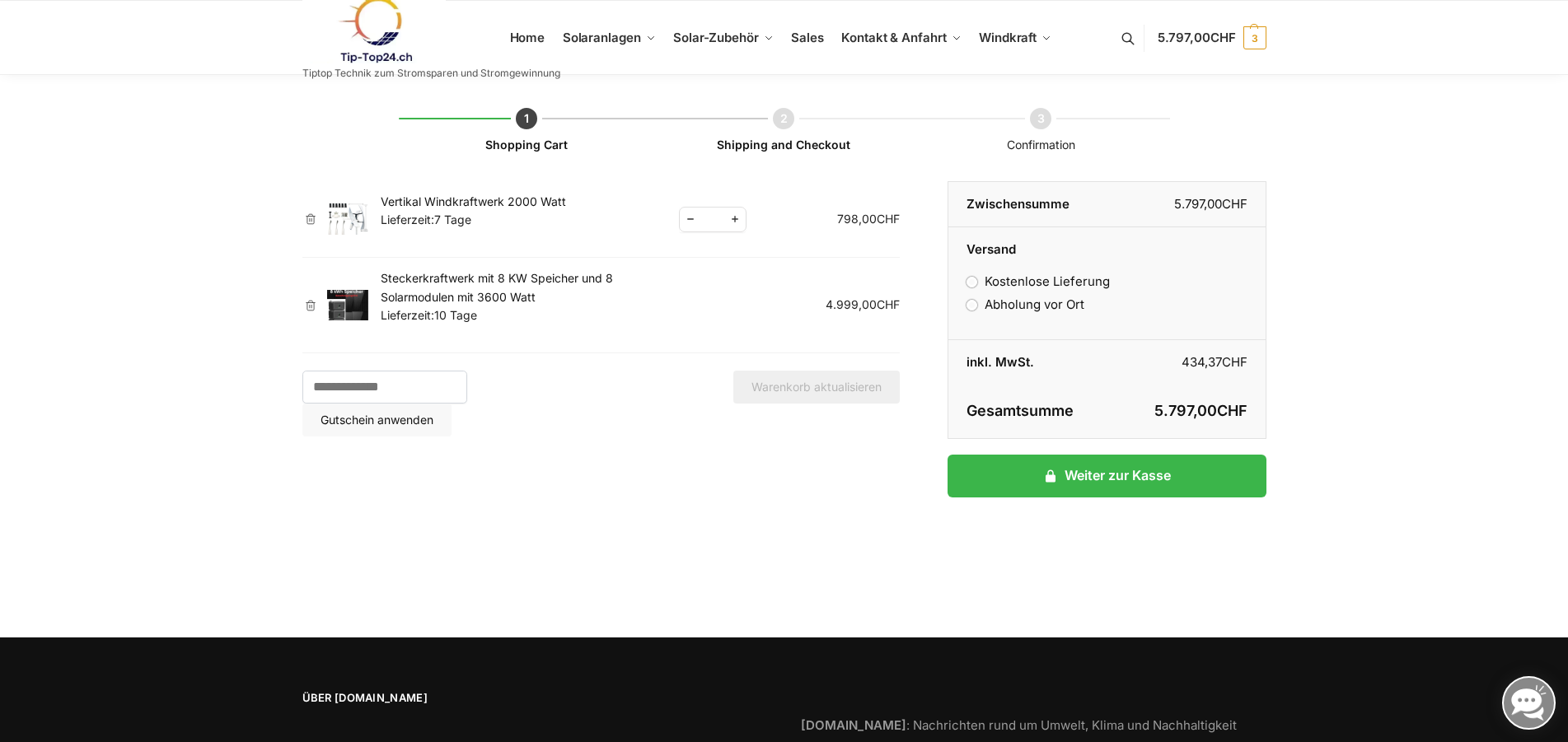
click at [445, 206] on link "Vertikal Windkraftwerk 2000 Watt" at bounding box center [473, 201] width 185 height 14
